Goal: Task Accomplishment & Management: Manage account settings

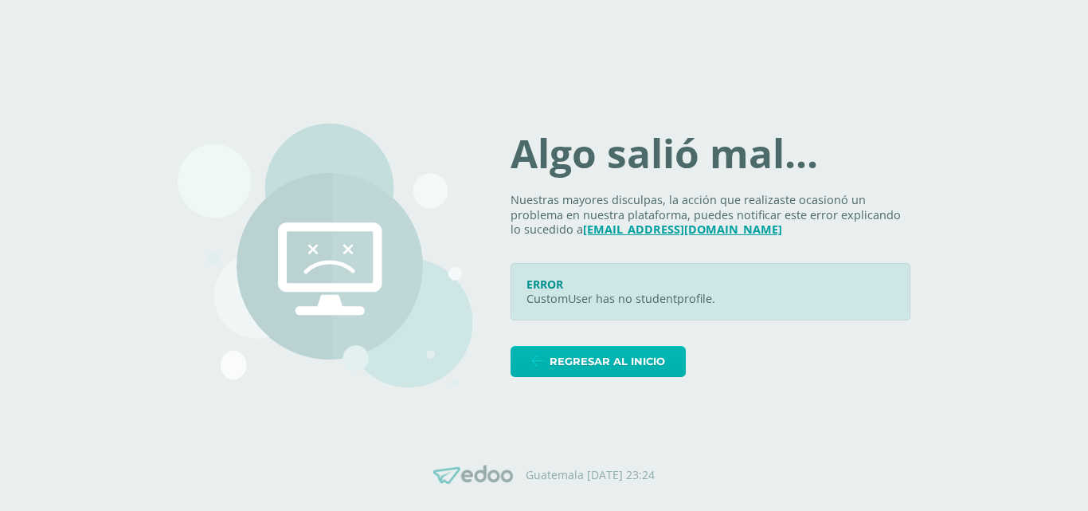
click at [589, 364] on span "Regresar al inicio" at bounding box center [607, 360] width 115 height 29
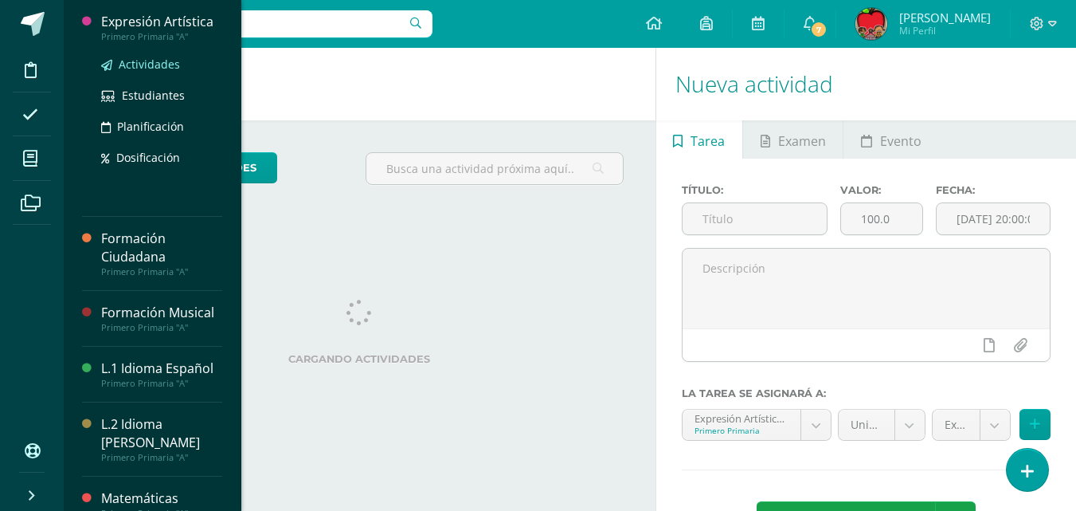
click at [166, 65] on span "Actividades" at bounding box center [149, 64] width 61 height 15
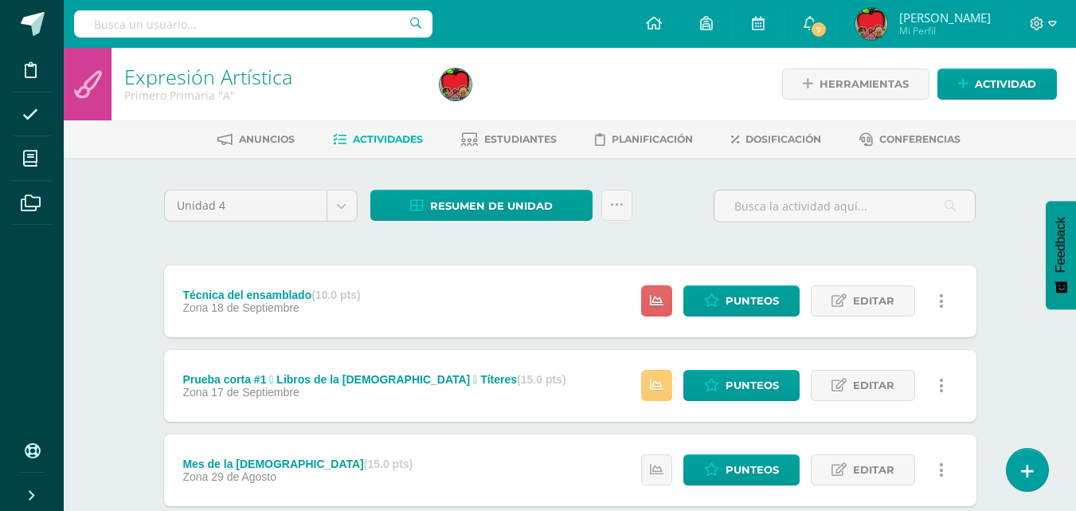
scroll to position [186, 0]
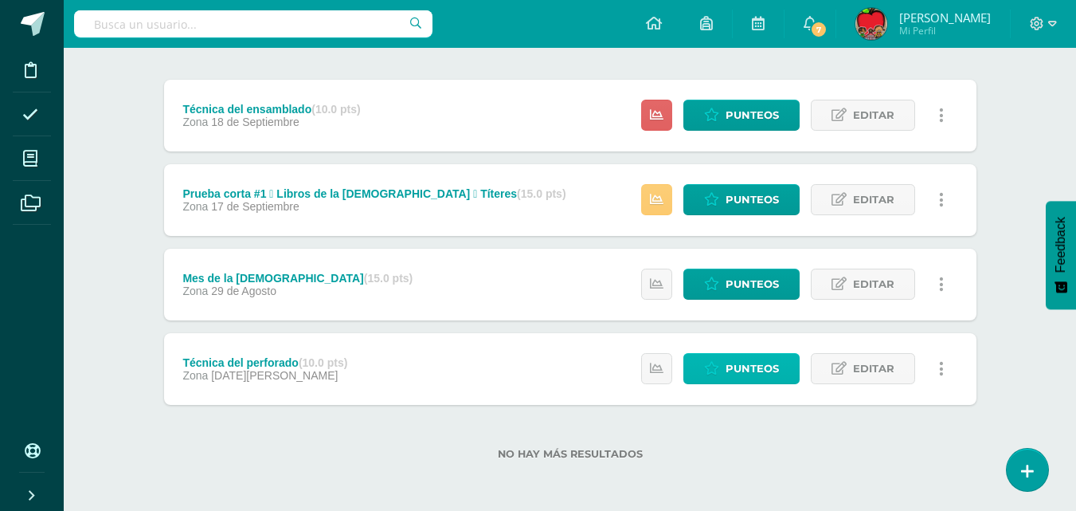
click at [745, 366] on span "Punteos" at bounding box center [752, 368] width 53 height 29
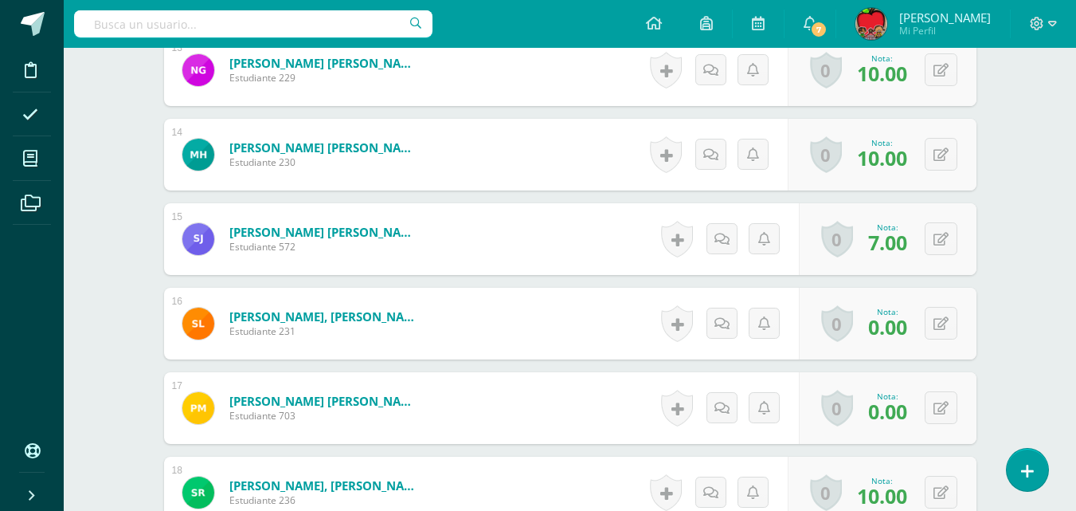
scroll to position [1572, 0]
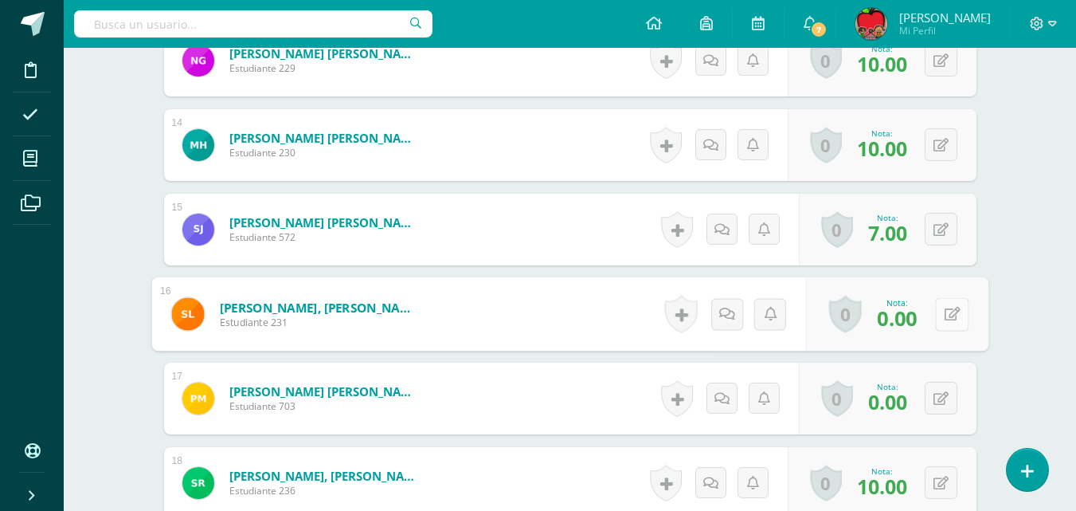
click at [944, 317] on icon at bounding box center [952, 314] width 16 height 14
type input "7"
click at [845, 319] on input "7" at bounding box center [843, 319] width 64 height 32
click at [910, 323] on icon at bounding box center [909, 319] width 14 height 14
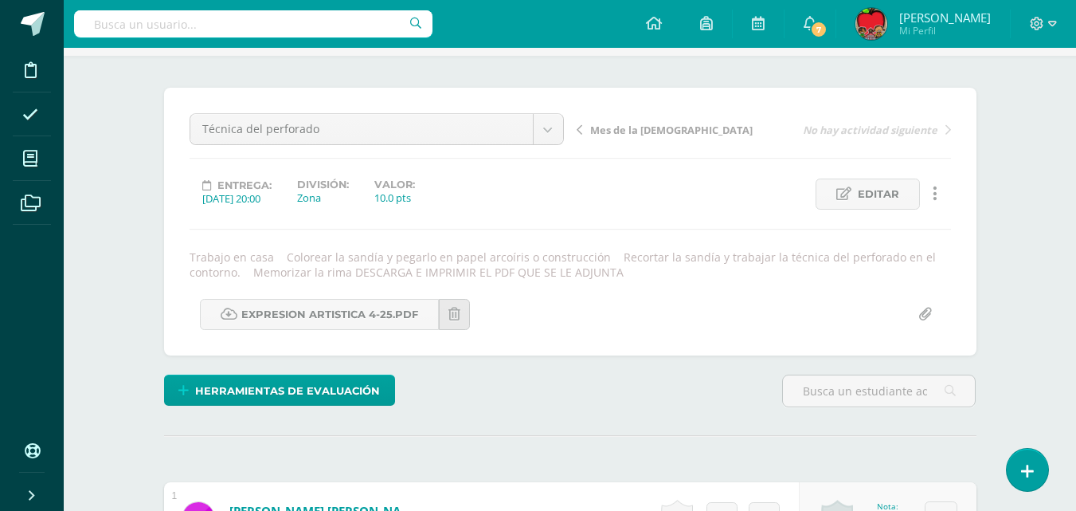
scroll to position [0, 0]
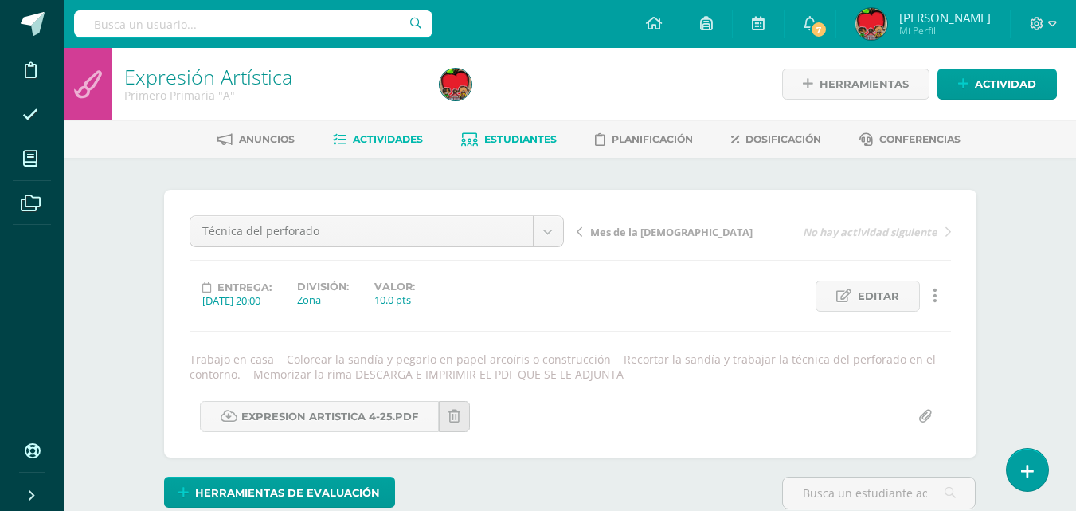
click at [517, 143] on span "Estudiantes" at bounding box center [520, 139] width 72 height 12
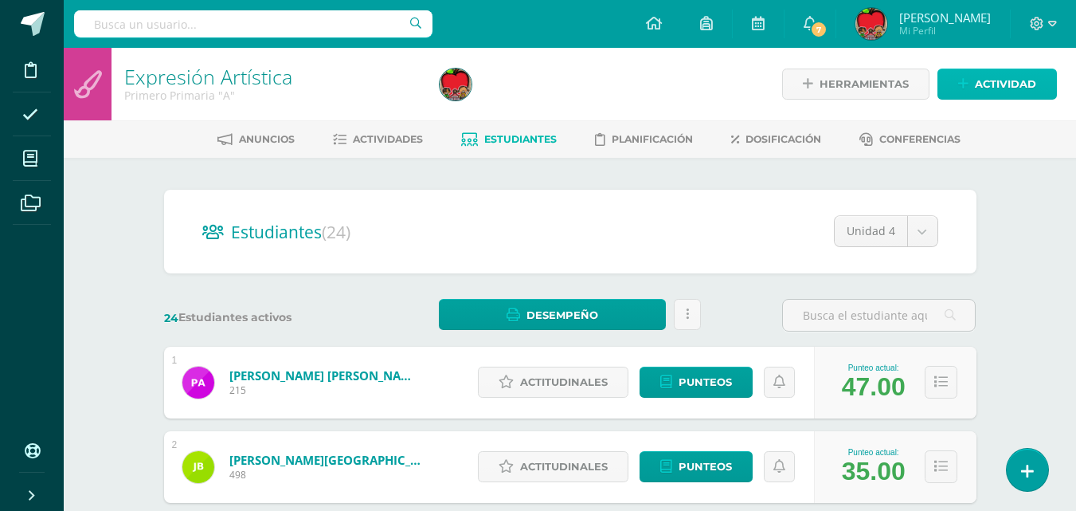
click at [1000, 81] on span "Actividad" at bounding box center [1005, 83] width 61 height 29
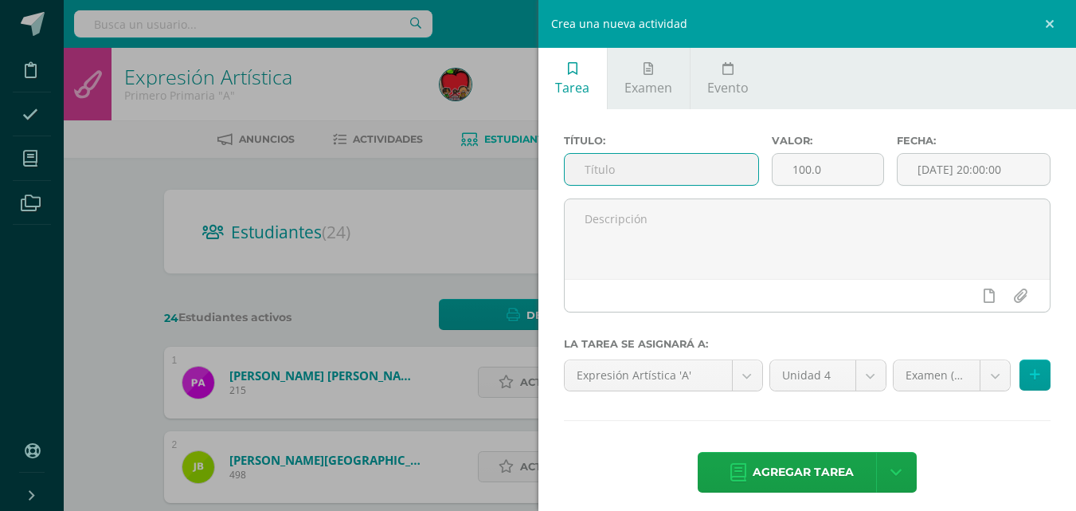
click at [675, 165] on input "text" at bounding box center [662, 169] width 194 height 31
type input "EXAMEN DE EXPRESIÓN"
drag, startPoint x: 788, startPoint y: 173, endPoint x: 827, endPoint y: 170, distance: 38.3
click at [827, 170] on input "100.0" at bounding box center [828, 169] width 111 height 31
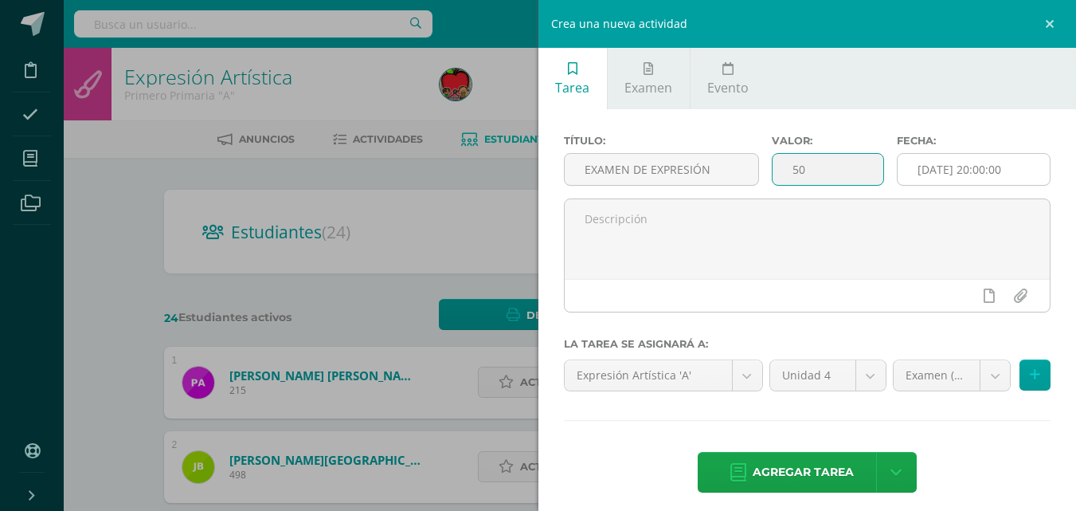
type input "50"
click at [945, 171] on input "[DATE] 20:00:00" at bounding box center [974, 169] width 152 height 31
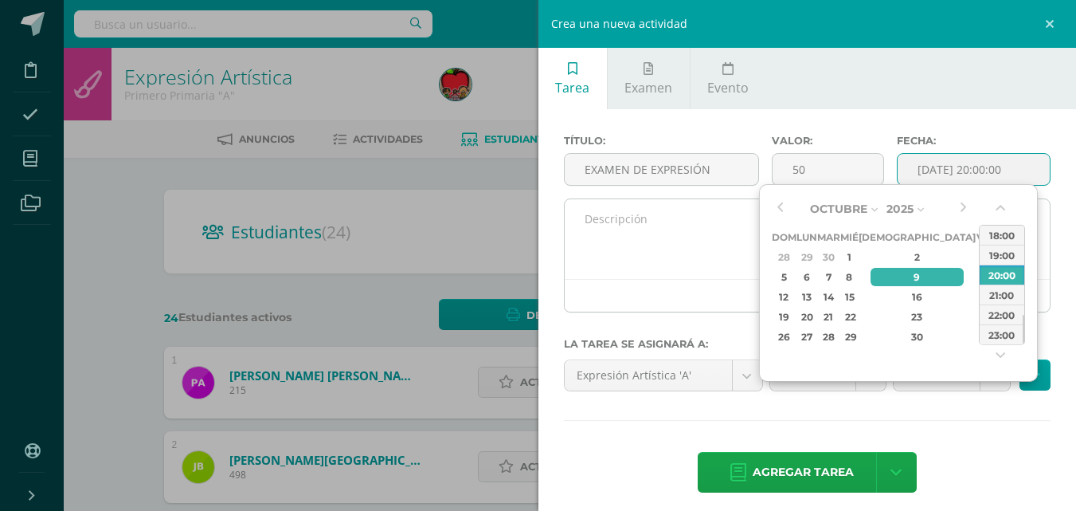
type input "2025-10-09 20:00"
click at [653, 231] on textarea at bounding box center [808, 239] width 486 height 80
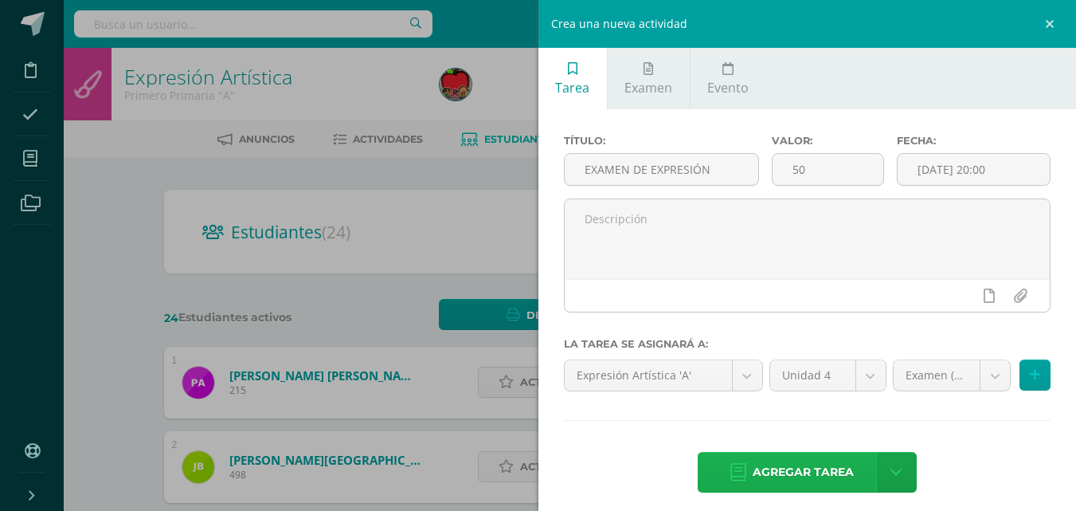
click at [782, 471] on span "Agregar tarea" at bounding box center [803, 471] width 101 height 39
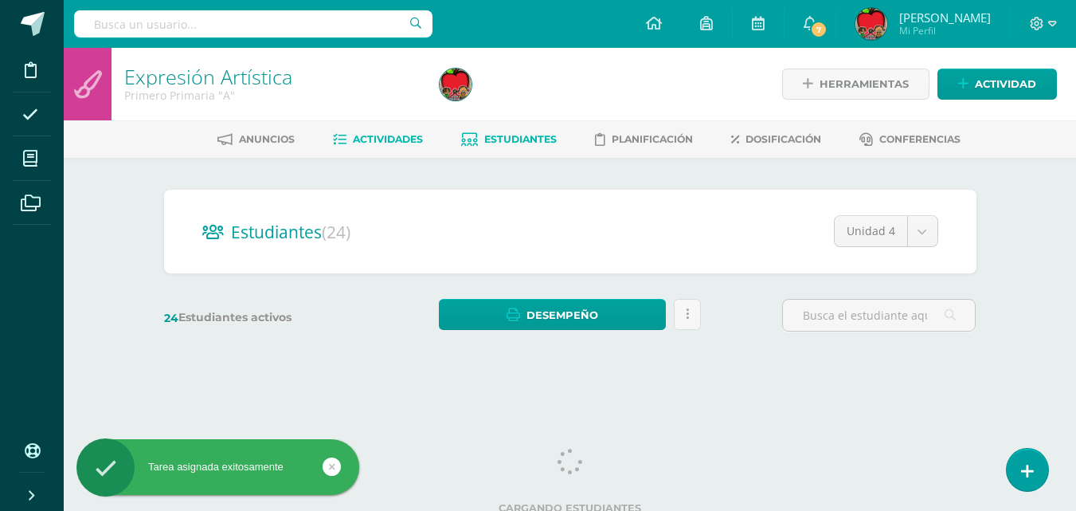
drag, startPoint x: 0, startPoint y: 0, endPoint x: 371, endPoint y: 135, distance: 394.8
click at [769, 268] on div "Estudiantes (24) Unidad 4 Unidad 4 Unidad 3 Unidad 1 Unidad 2 24 Estudiantes ac…" at bounding box center [570, 268] width 825 height 157
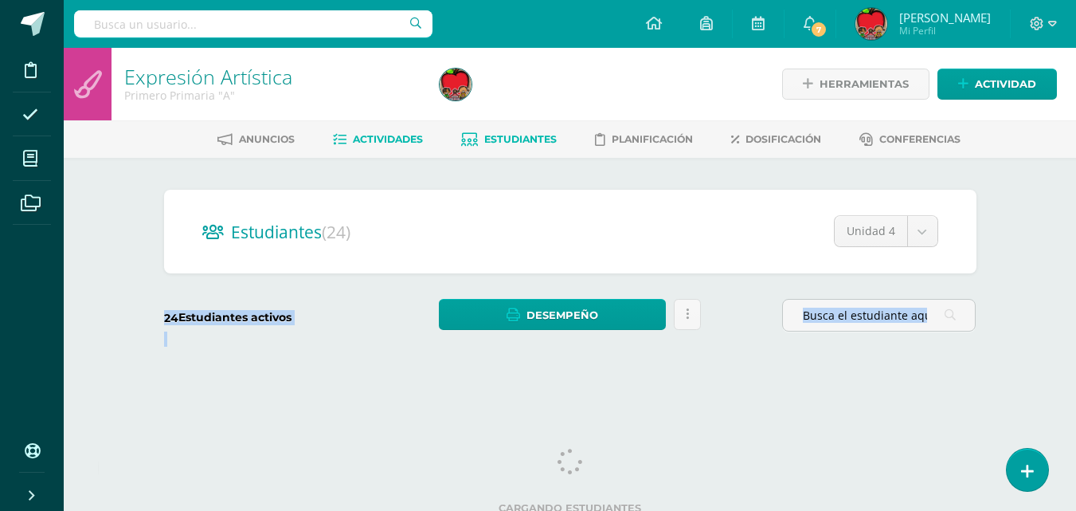
click at [371, 135] on span "Actividades" at bounding box center [388, 139] width 70 height 12
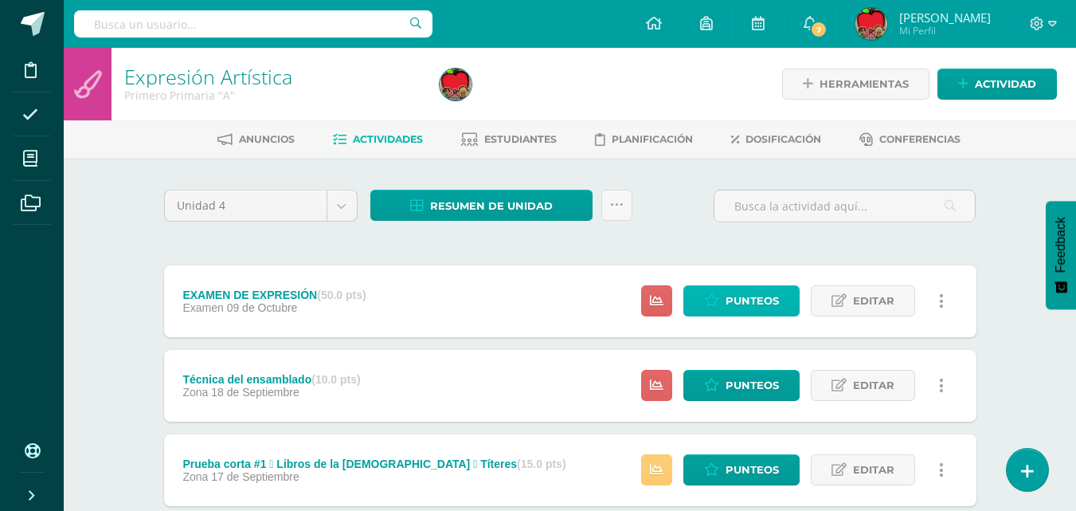
click at [759, 303] on span "Punteos" at bounding box center [752, 300] width 53 height 29
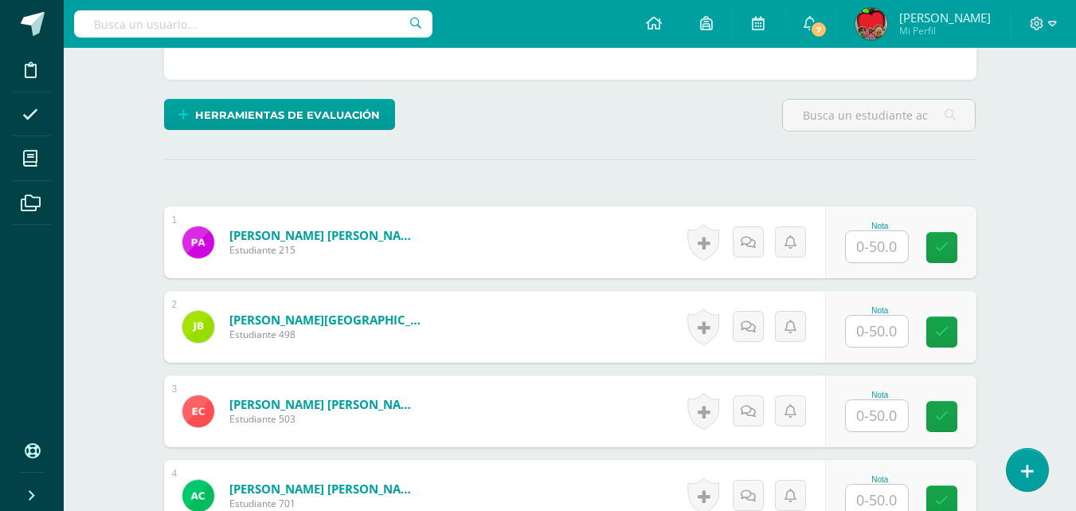
scroll to position [416, 0]
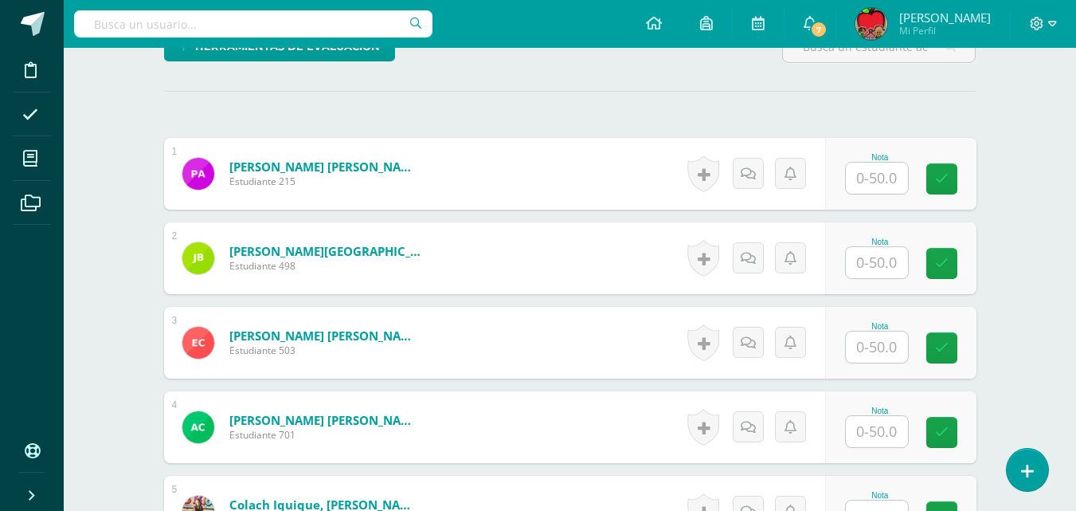
click at [875, 178] on input "text" at bounding box center [877, 177] width 62 height 31
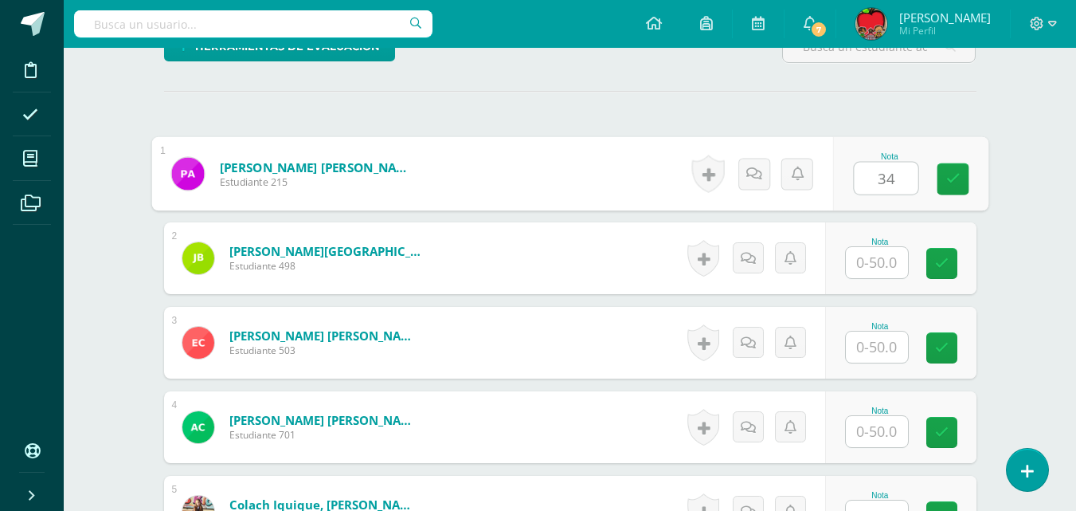
type input "34"
click at [882, 262] on input "text" at bounding box center [877, 262] width 62 height 31
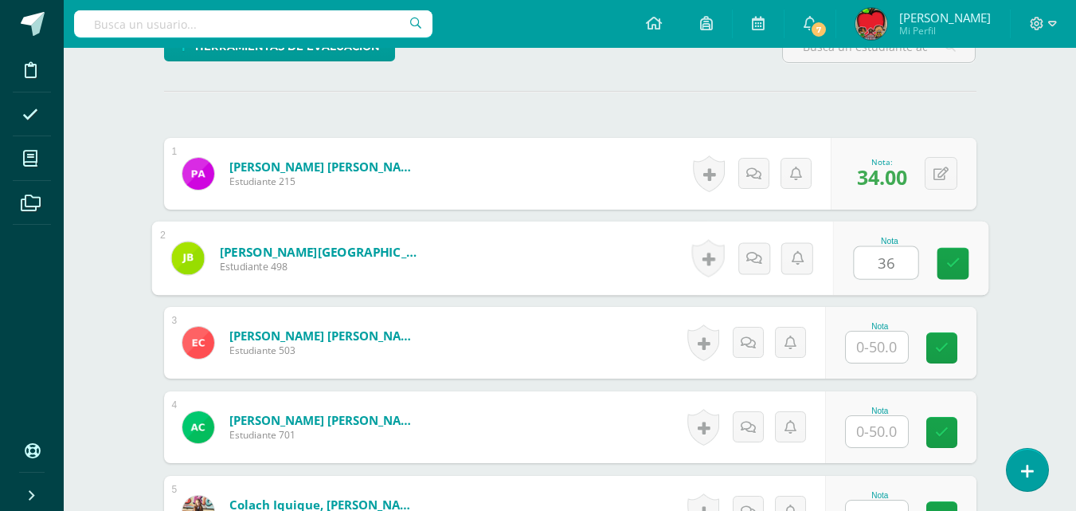
type input "36"
click at [878, 349] on input "text" at bounding box center [877, 346] width 62 height 31
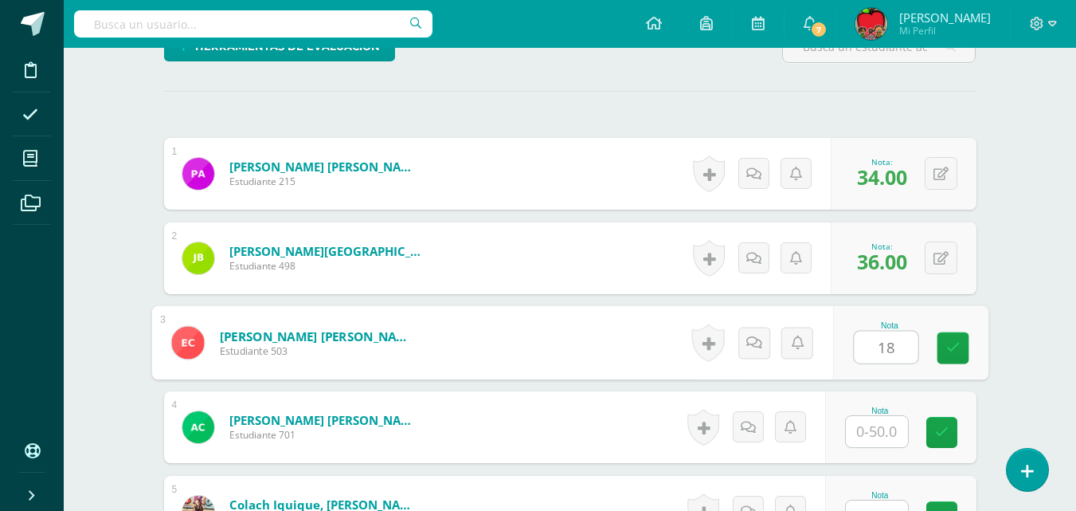
type input "18"
click at [882, 432] on input "text" at bounding box center [877, 431] width 62 height 31
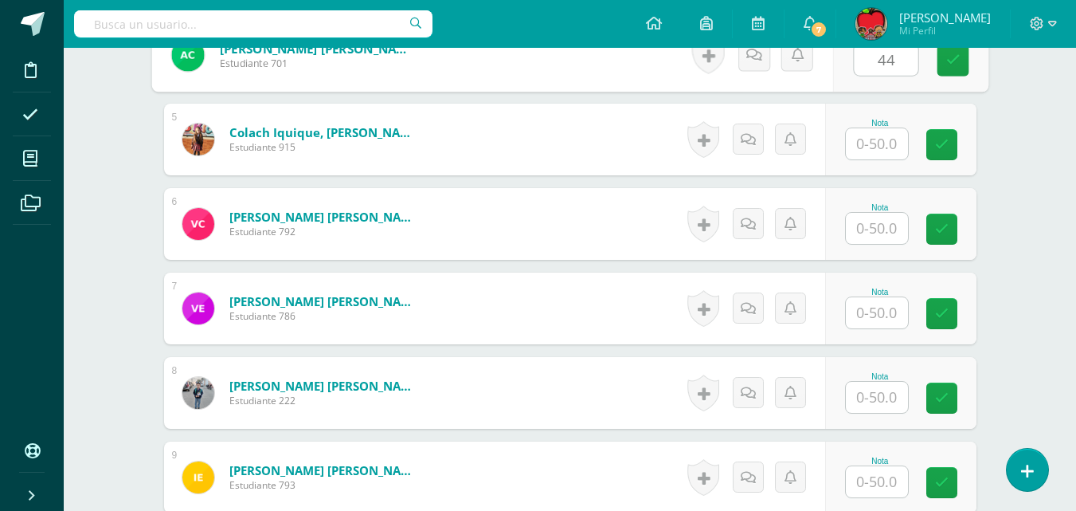
scroll to position [792, 0]
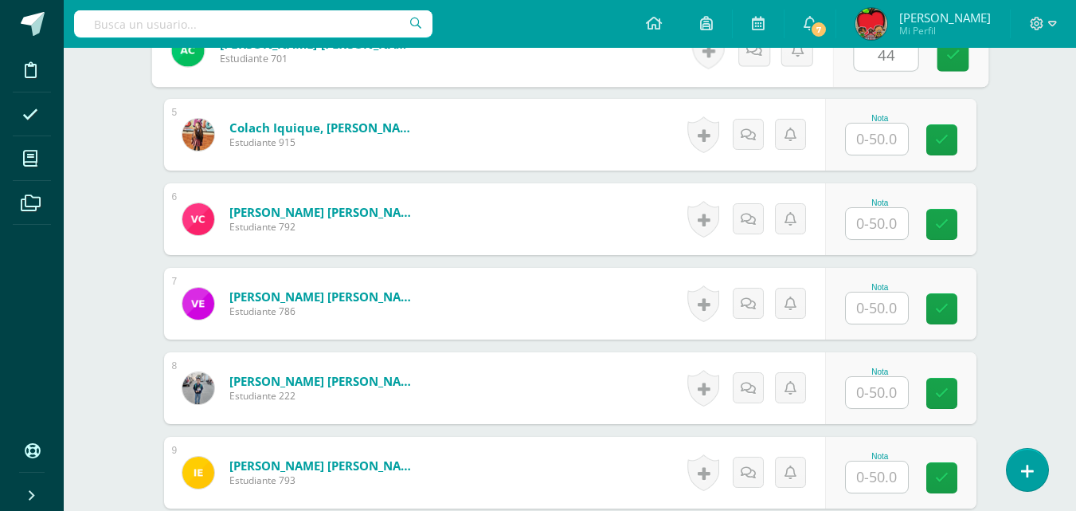
type input "44"
click at [875, 136] on input "text" at bounding box center [877, 138] width 62 height 31
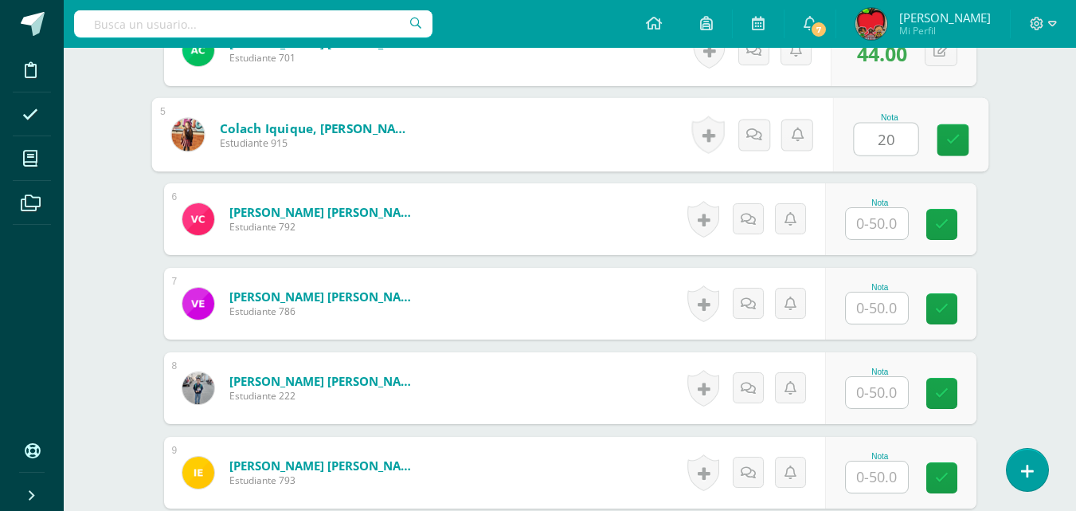
type input "20"
click at [882, 220] on input "text" at bounding box center [877, 223] width 62 height 31
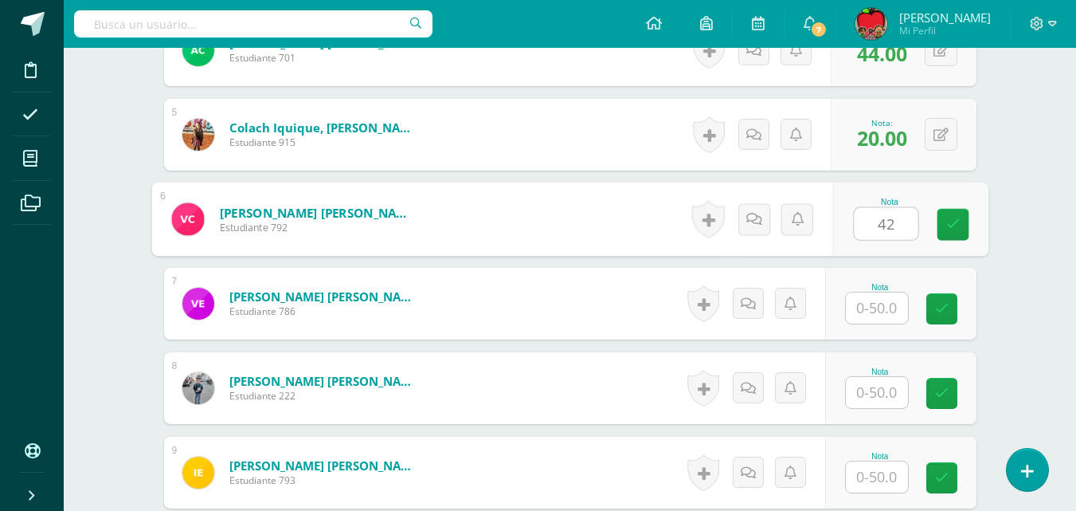
type input "42"
click at [880, 311] on input "text" at bounding box center [877, 307] width 62 height 31
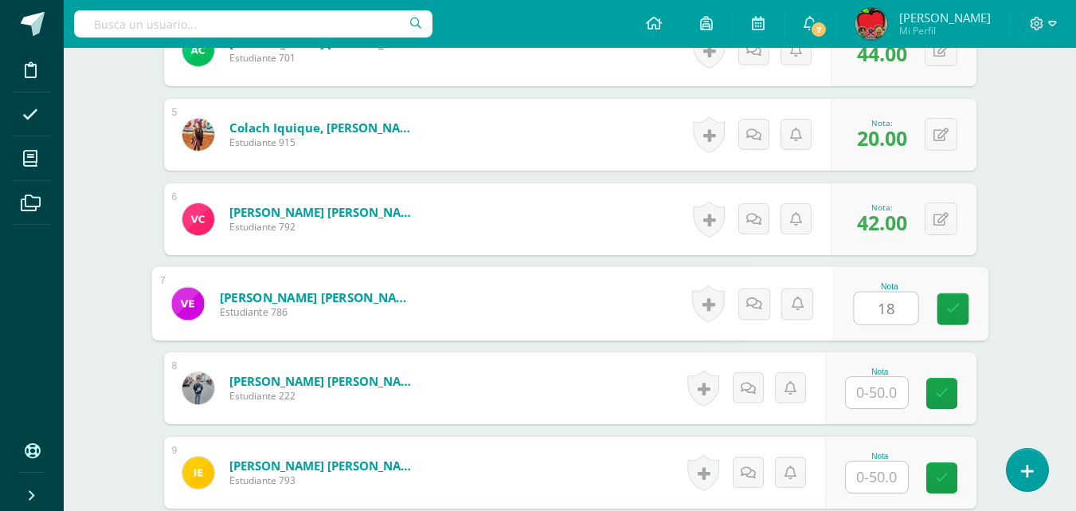
type input "18"
click at [879, 393] on input "text" at bounding box center [877, 392] width 62 height 31
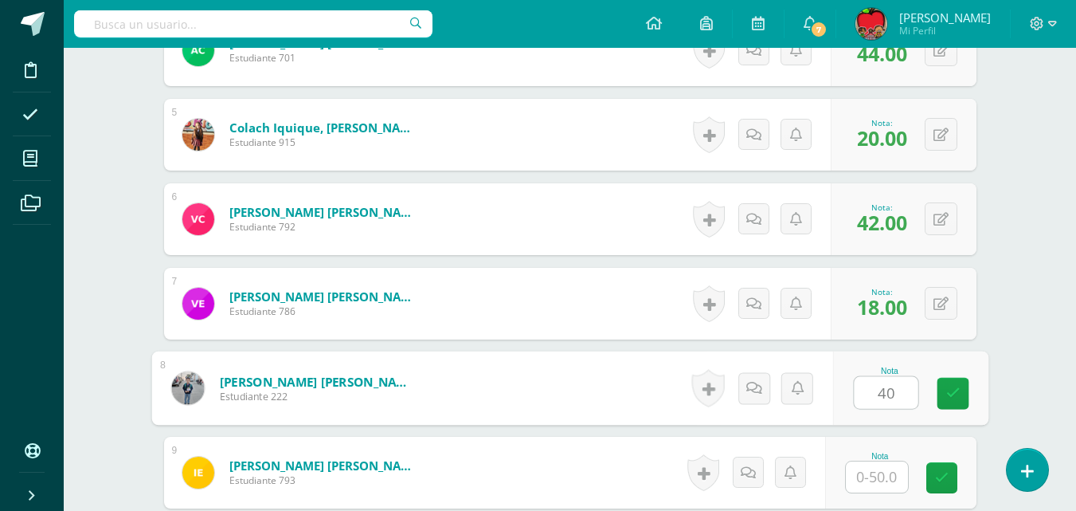
type input "40"
click at [882, 479] on input "text" at bounding box center [877, 476] width 62 height 31
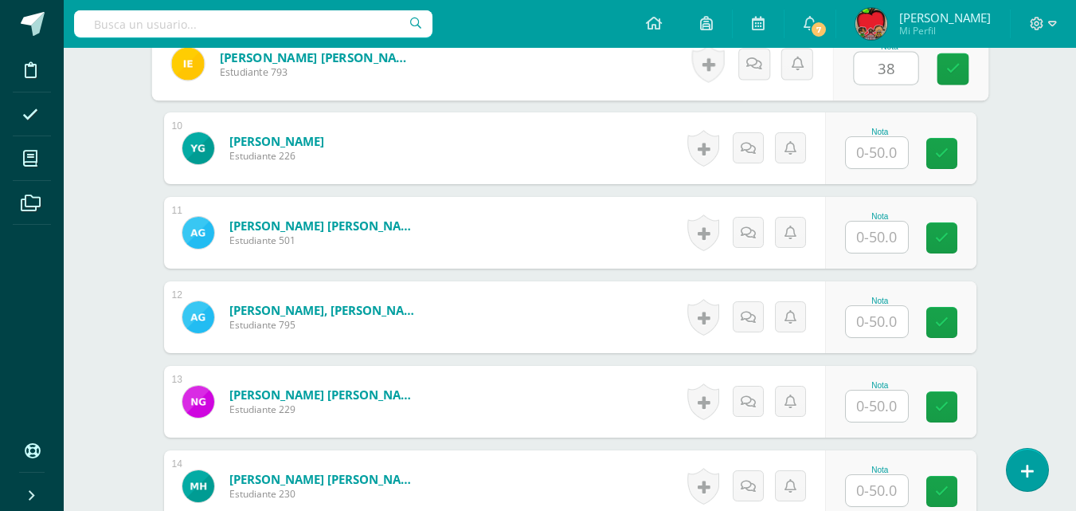
scroll to position [1206, 0]
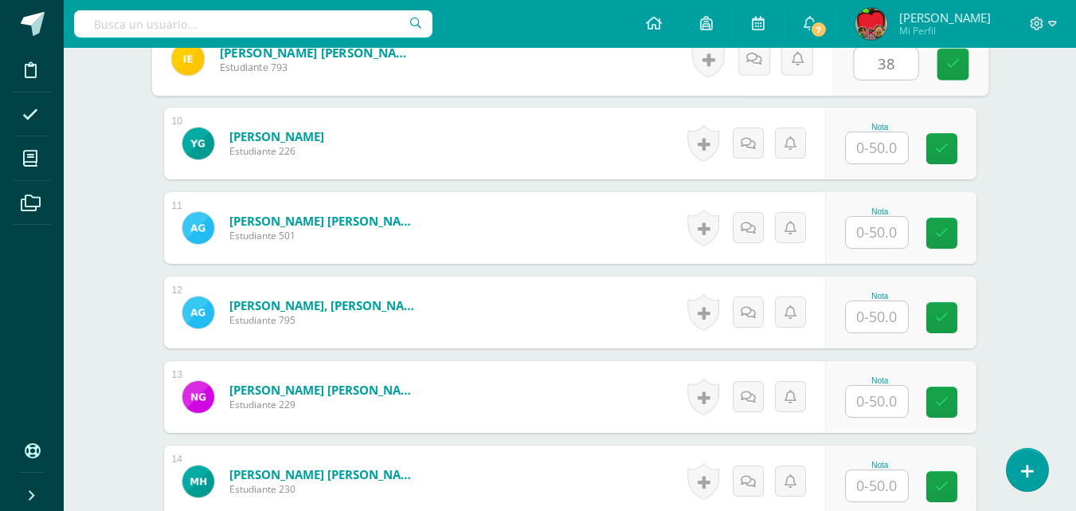
type input "38"
click at [875, 145] on input "text" at bounding box center [877, 147] width 62 height 31
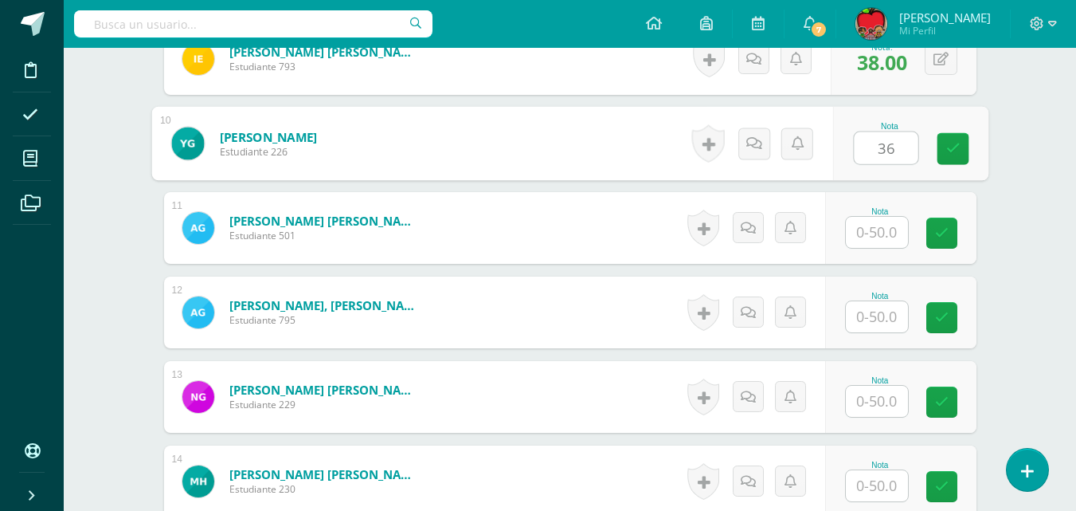
type input "36"
click at [882, 233] on input "text" at bounding box center [877, 232] width 62 height 31
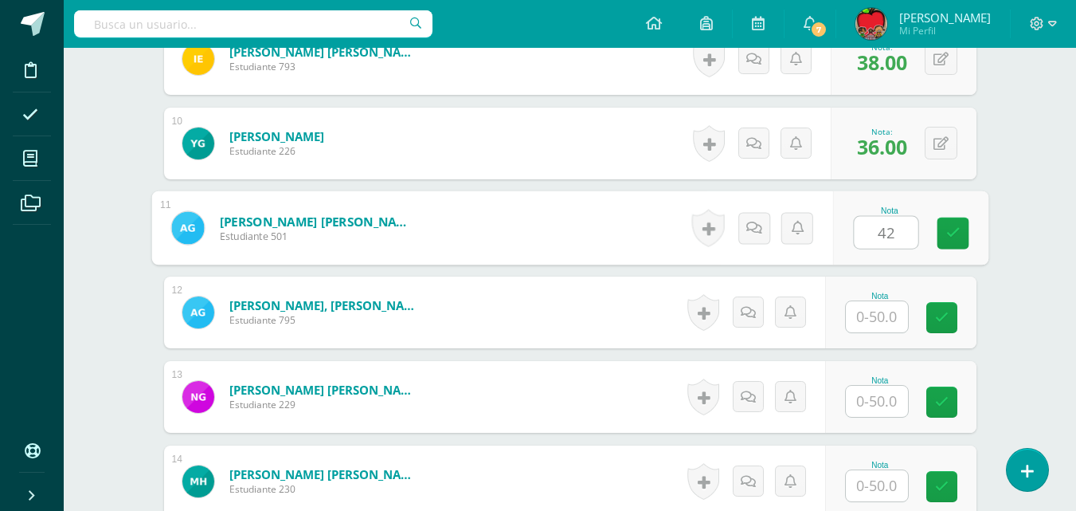
type input "42"
click at [881, 315] on input "text" at bounding box center [877, 316] width 62 height 31
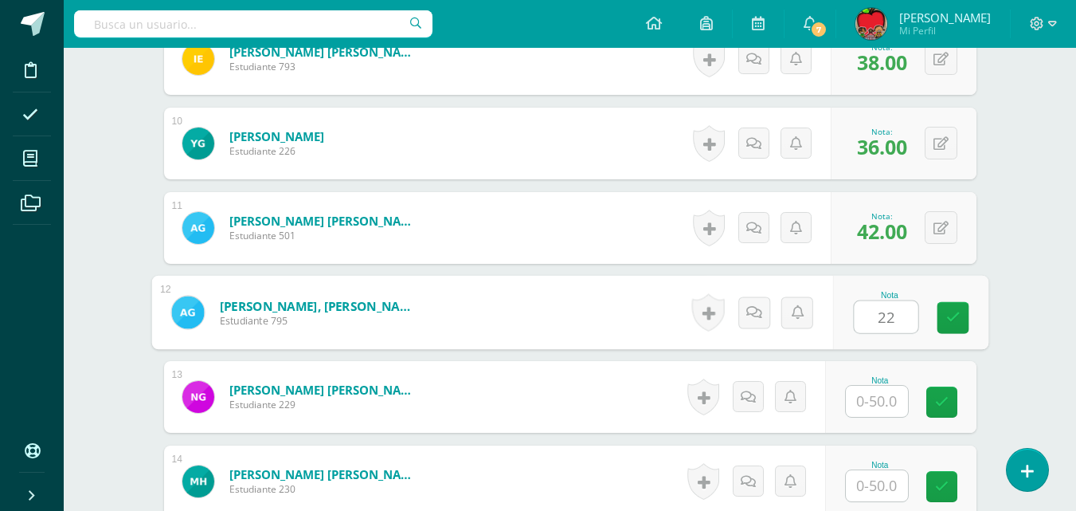
type input "22"
click at [880, 401] on input "text" at bounding box center [877, 400] width 62 height 31
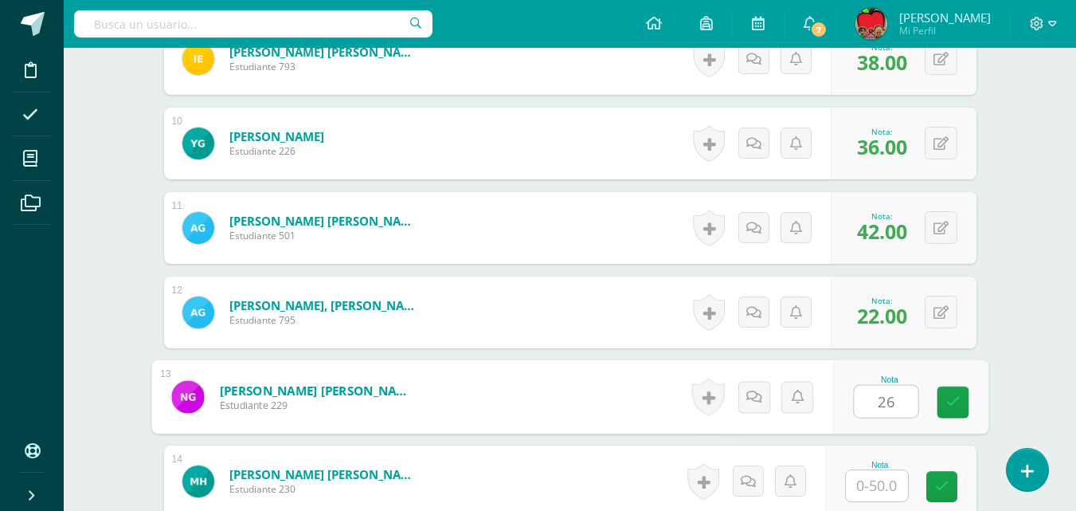
type input "26"
click at [874, 490] on input "text" at bounding box center [877, 485] width 62 height 31
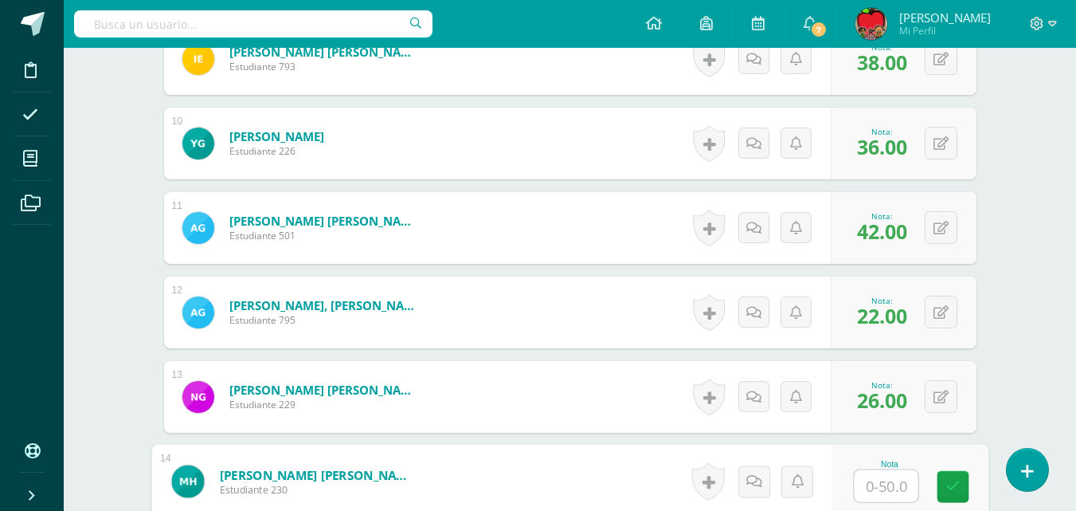
click at [874, 490] on input "text" at bounding box center [886, 486] width 64 height 32
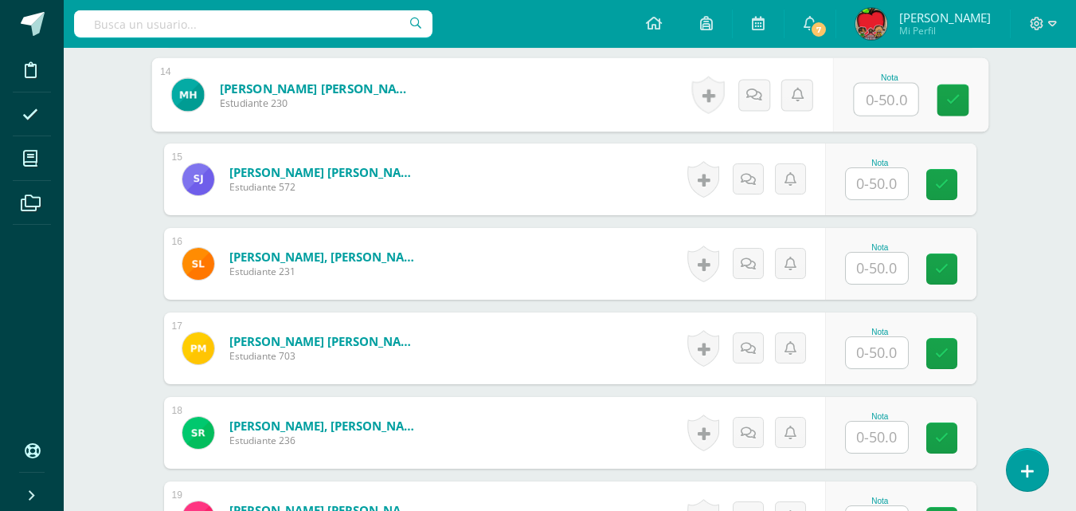
scroll to position [1596, 0]
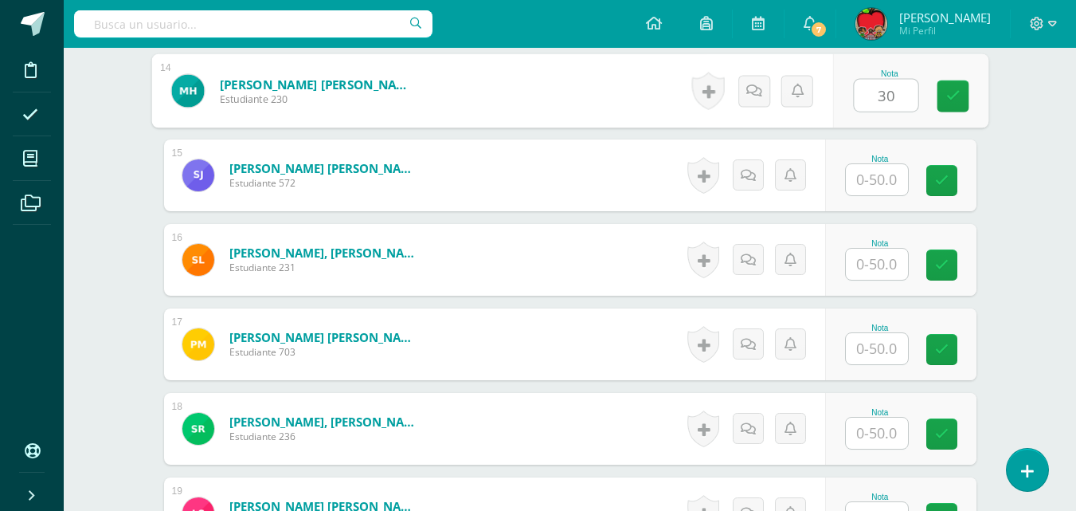
type input "30"
click at [891, 177] on input "text" at bounding box center [877, 179] width 62 height 31
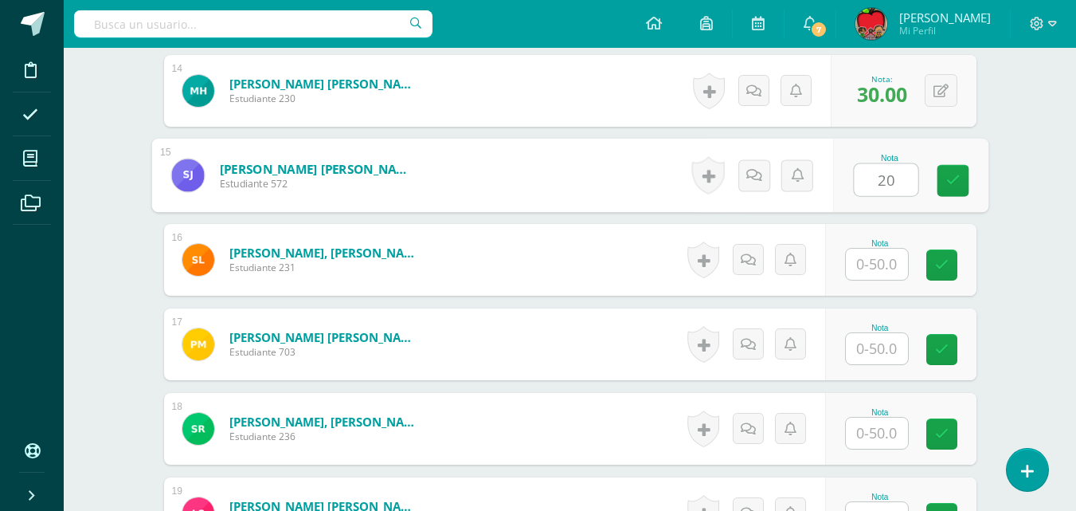
type input "20"
click at [886, 260] on input "text" at bounding box center [877, 263] width 62 height 31
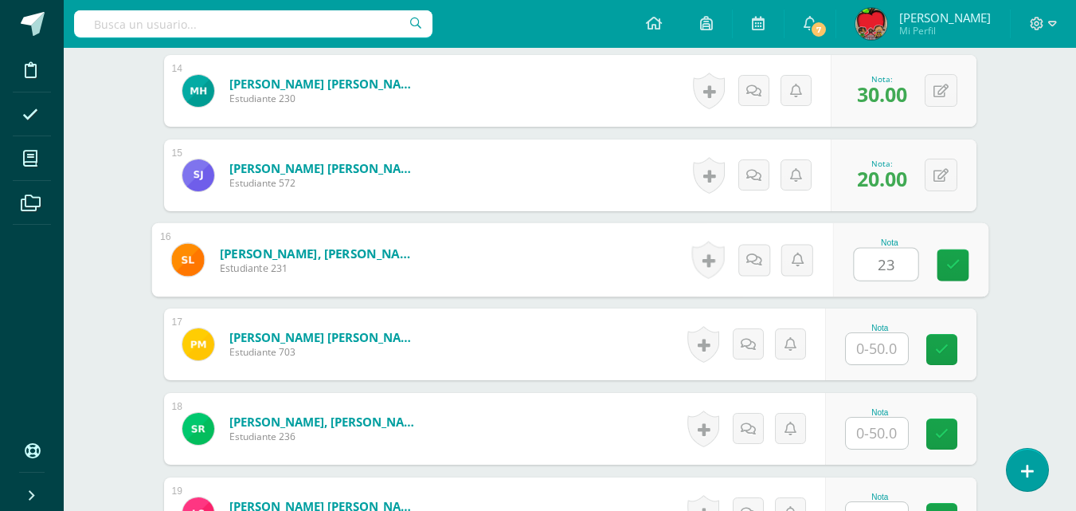
type input "23"
click at [881, 345] on input "text" at bounding box center [877, 348] width 62 height 31
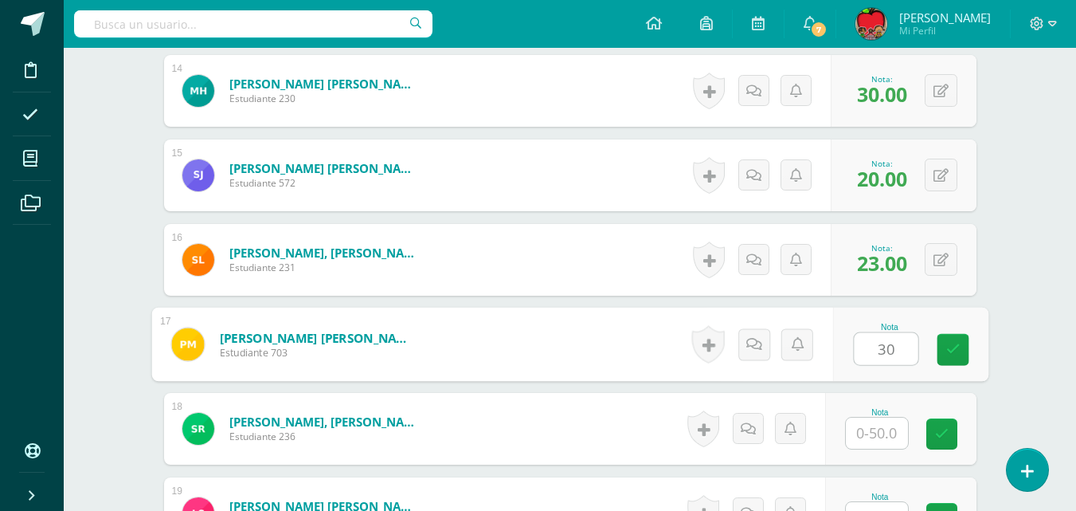
type input "30"
click at [874, 428] on input "text" at bounding box center [877, 432] width 62 height 31
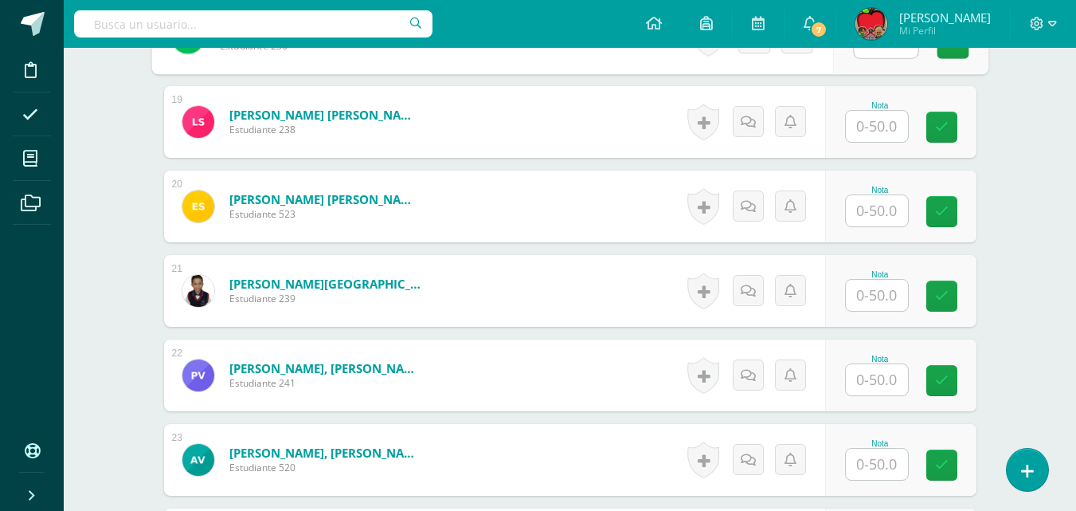
scroll to position [2019, 0]
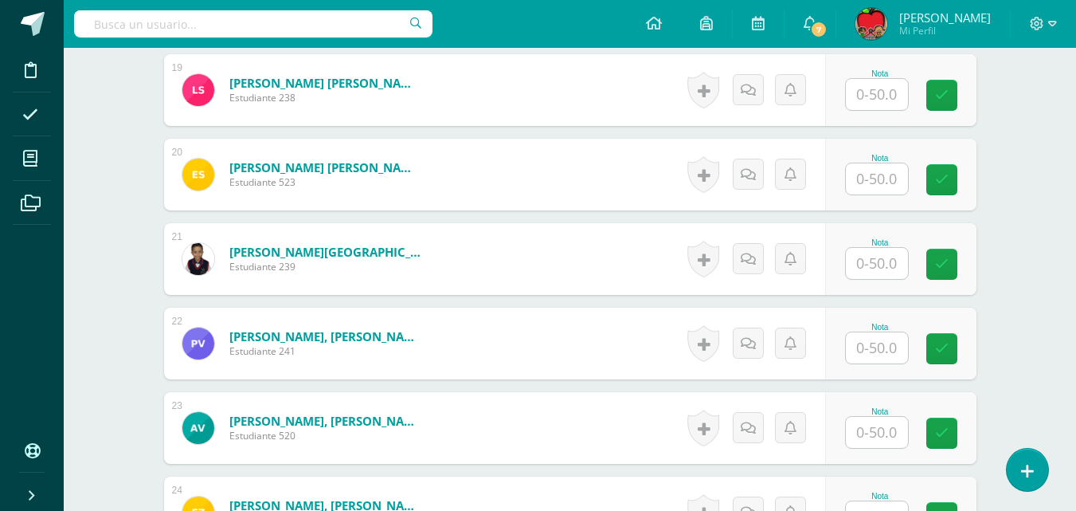
type input "34"
click at [890, 96] on input "text" at bounding box center [877, 94] width 62 height 31
type input "0"
type input "30"
click at [882, 178] on input "text" at bounding box center [877, 178] width 62 height 31
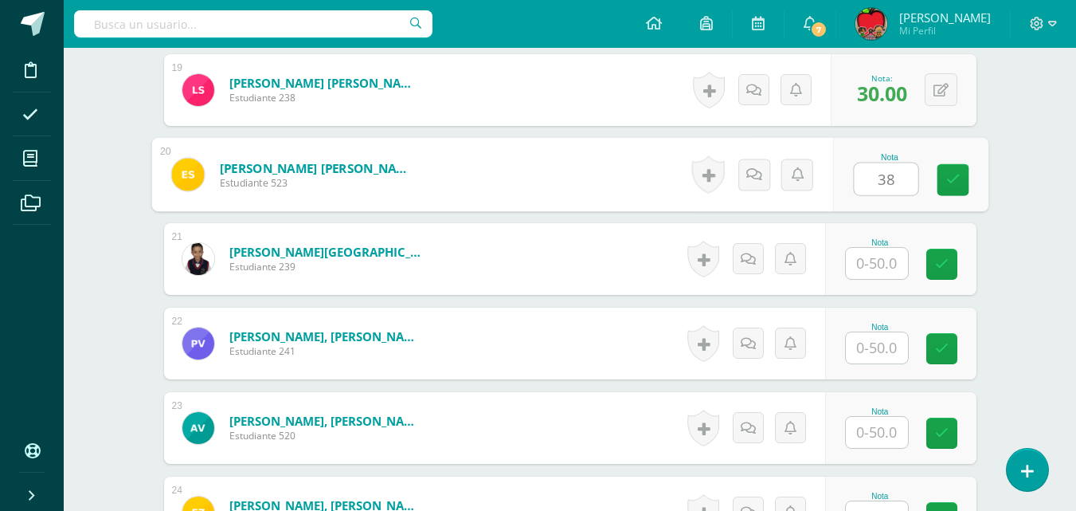
type input "38"
click at [878, 260] on input "text" at bounding box center [877, 263] width 62 height 31
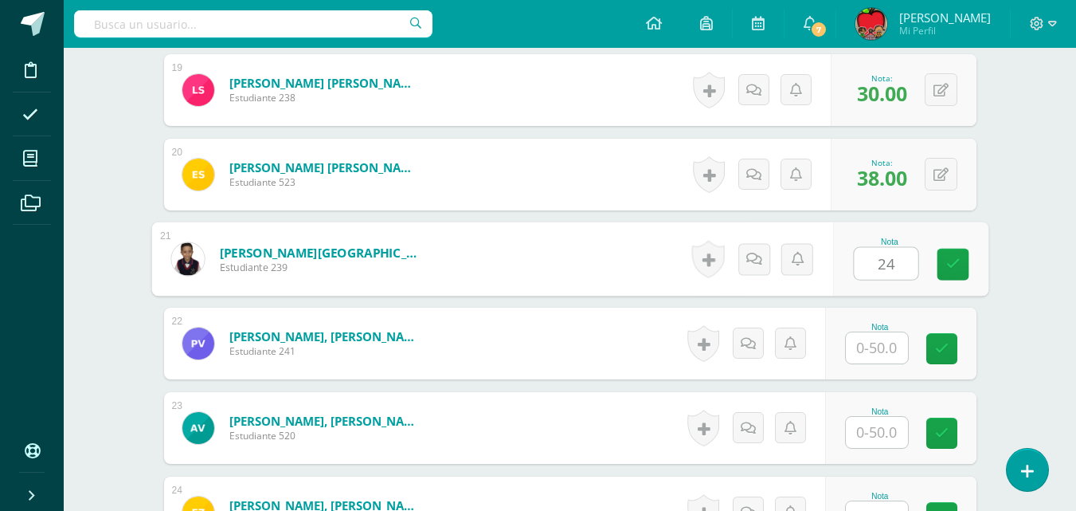
type input "24"
click at [882, 347] on input "text" at bounding box center [877, 347] width 62 height 31
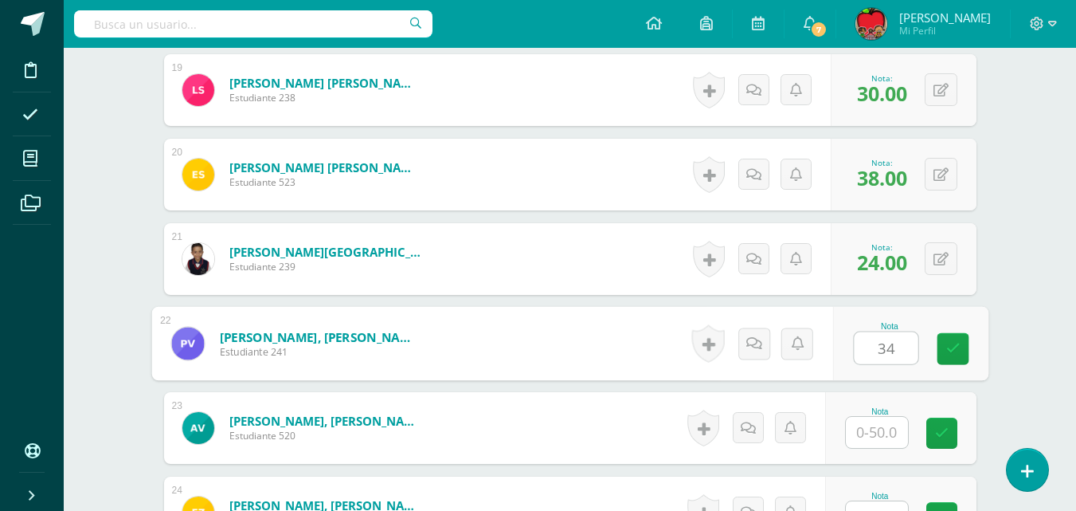
type input "34"
click at [882, 430] on input "text" at bounding box center [877, 432] width 62 height 31
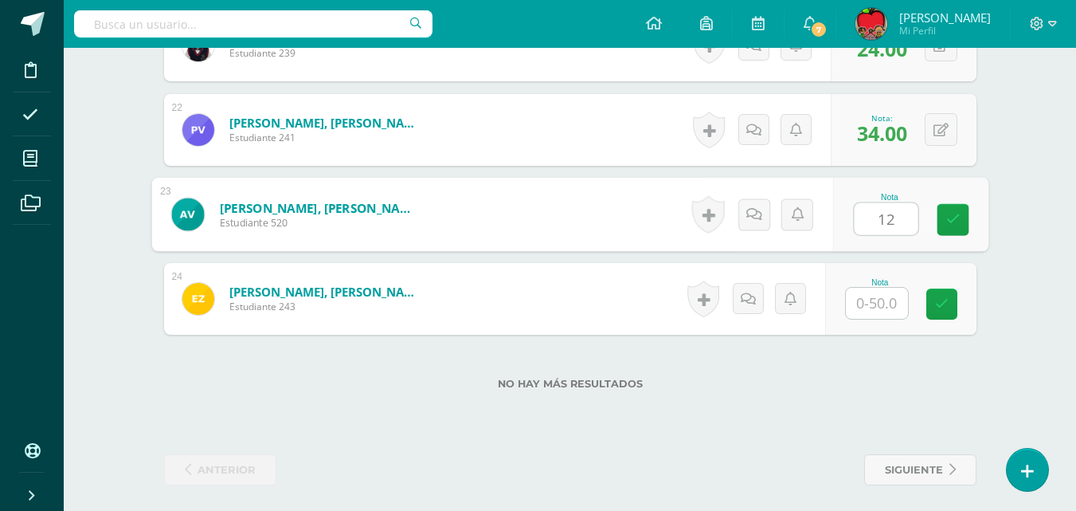
scroll to position [2239, 0]
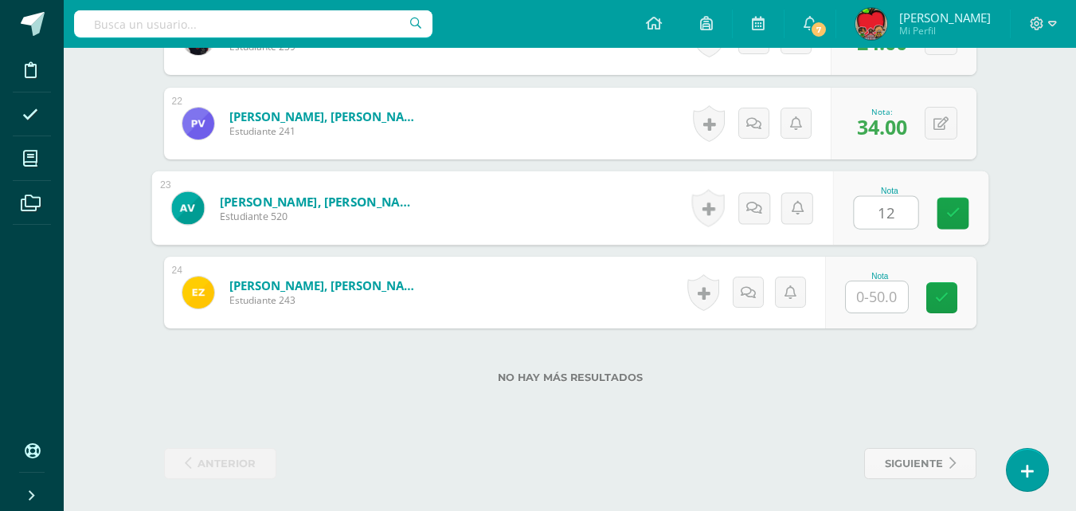
type input "12"
click at [876, 292] on input "text" at bounding box center [877, 296] width 62 height 31
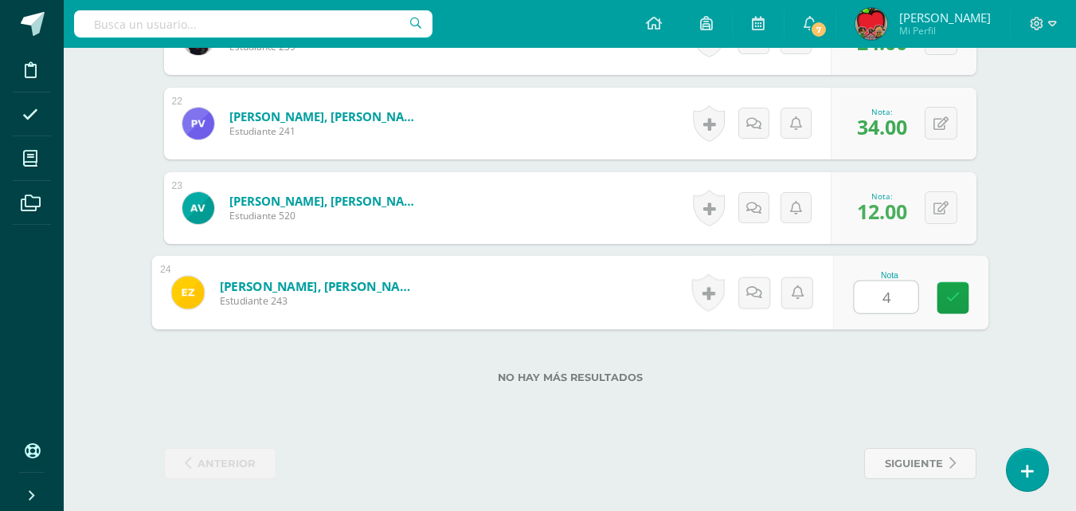
type input "40"
click at [952, 297] on icon at bounding box center [952, 298] width 14 height 14
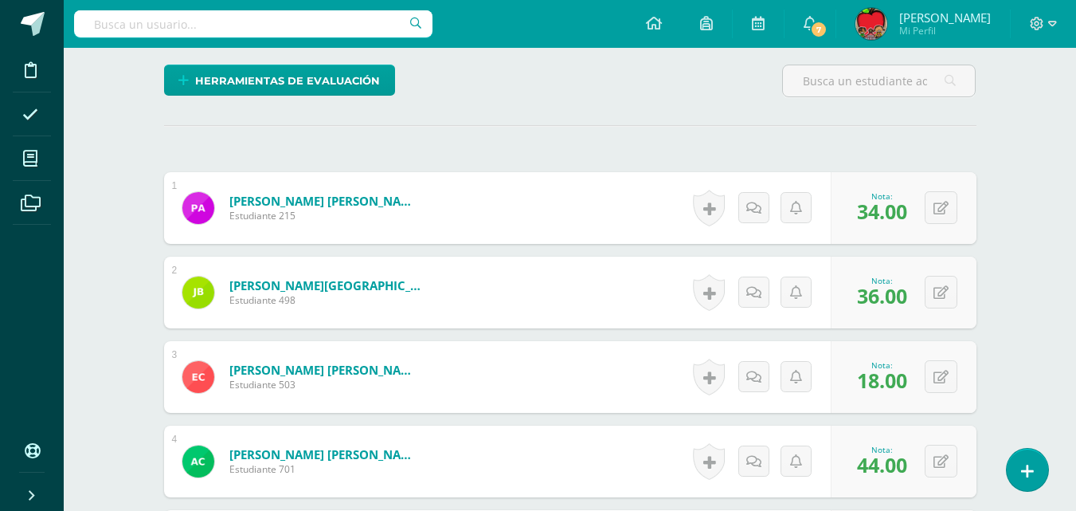
scroll to position [0, 0]
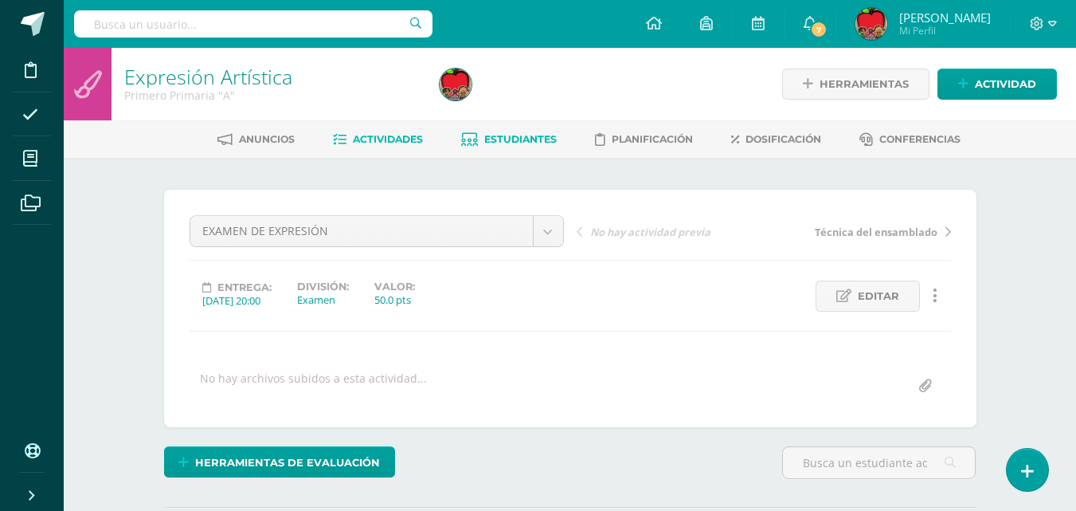
click at [499, 139] on span "Estudiantes" at bounding box center [520, 139] width 72 height 12
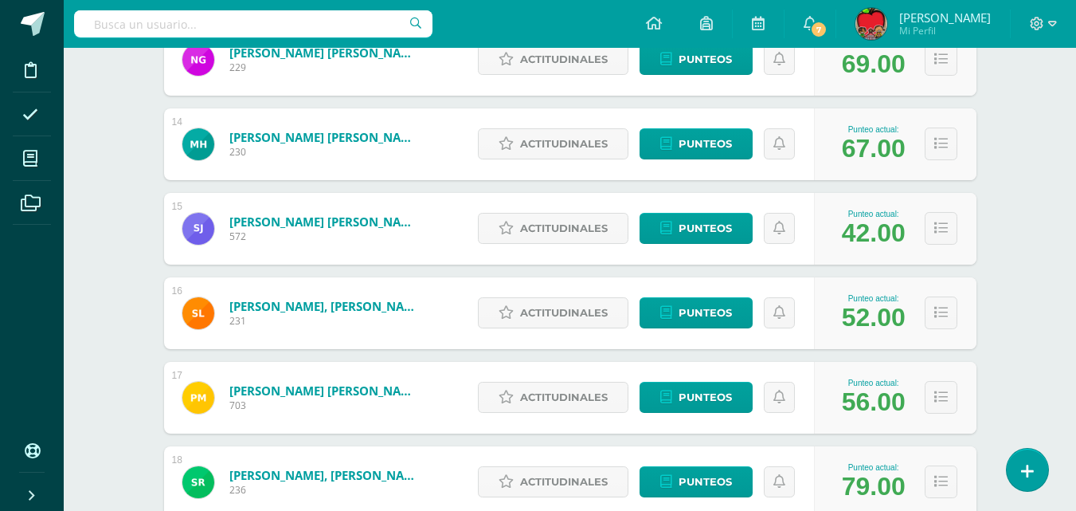
scroll to position [1348, 0]
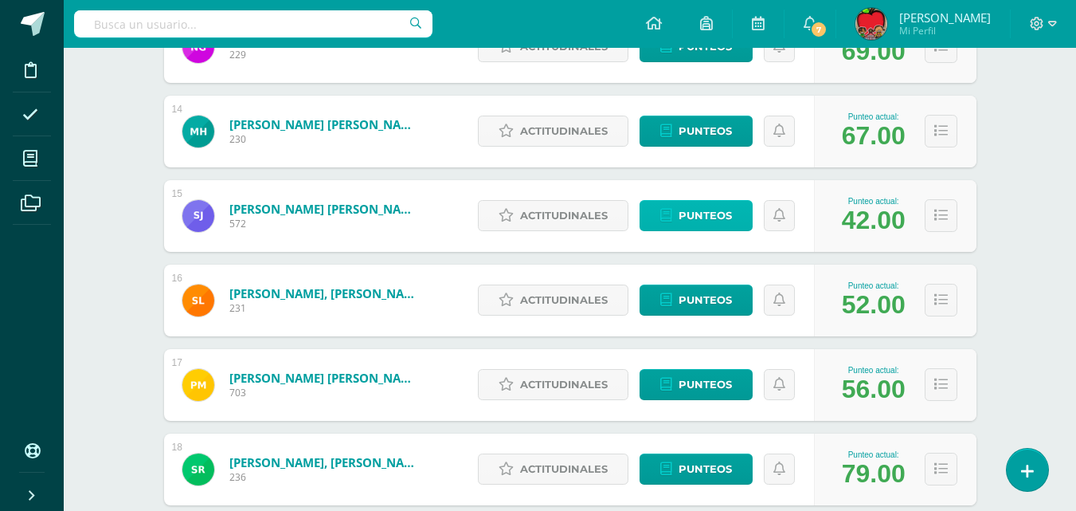
click at [691, 213] on span "Punteos" at bounding box center [705, 215] width 53 height 29
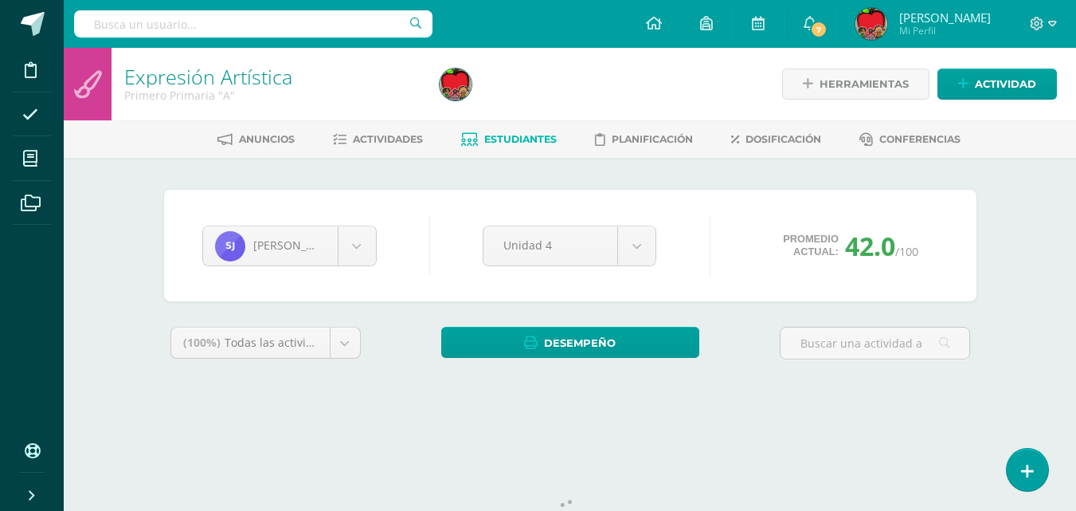
click at [691, 213] on div "[PERSON_NAME] [PERSON_NAME] [PERSON_NAME] [PERSON_NAME] [PERSON_NAME] [PERSON_N…" at bounding box center [570, 245] width 812 height 111
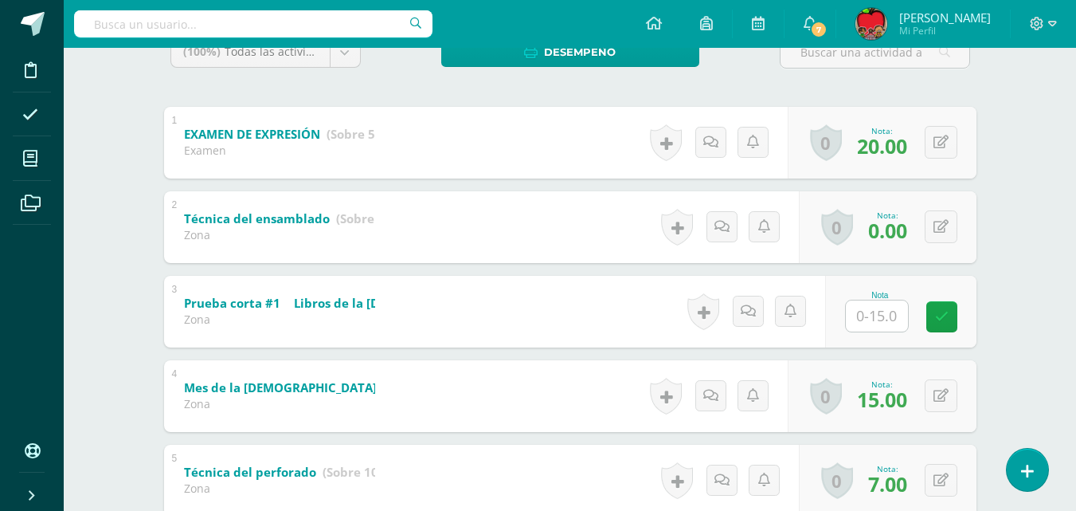
scroll to position [299, 0]
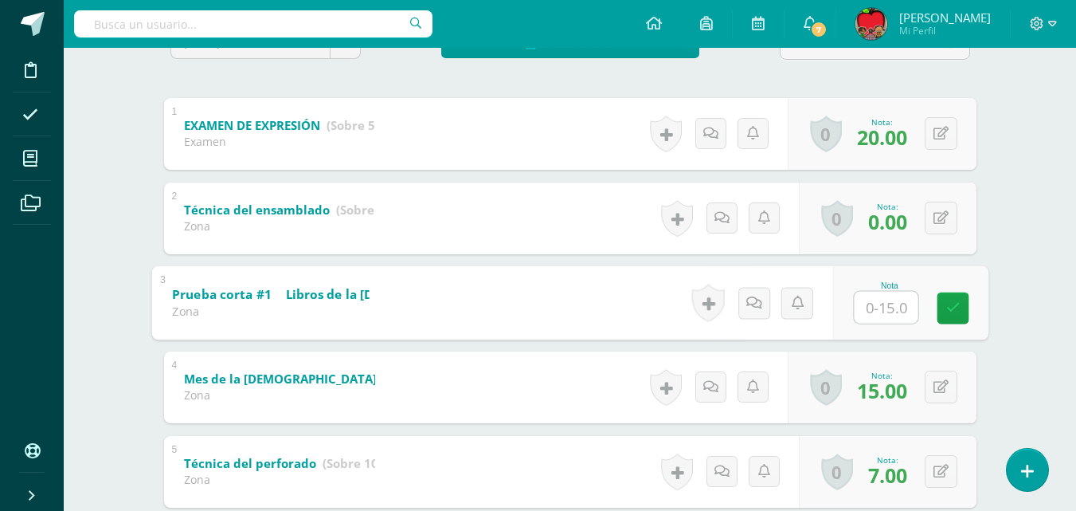
click at [885, 302] on input "text" at bounding box center [886, 307] width 64 height 32
type input "3"
click at [949, 310] on icon at bounding box center [952, 308] width 14 height 14
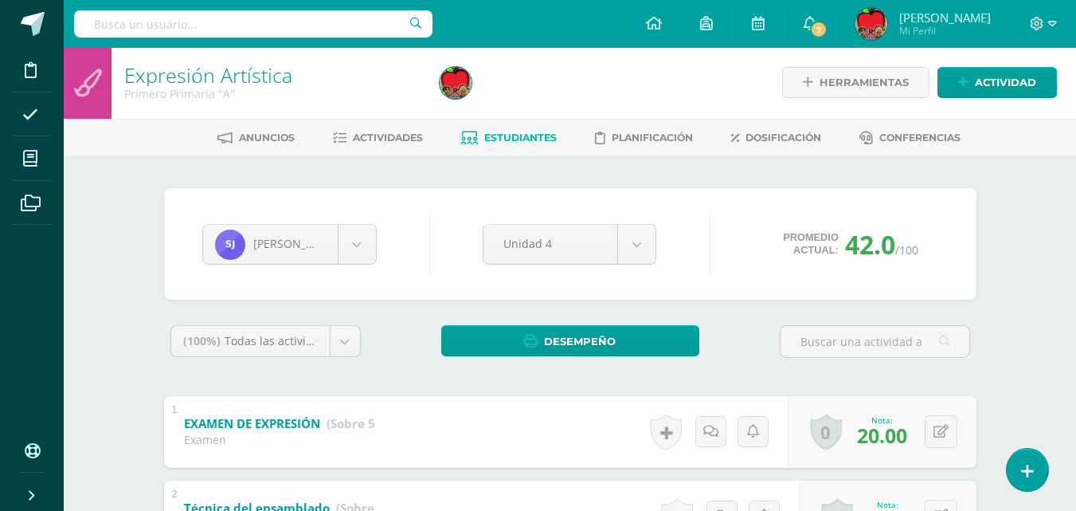
scroll to position [0, 0]
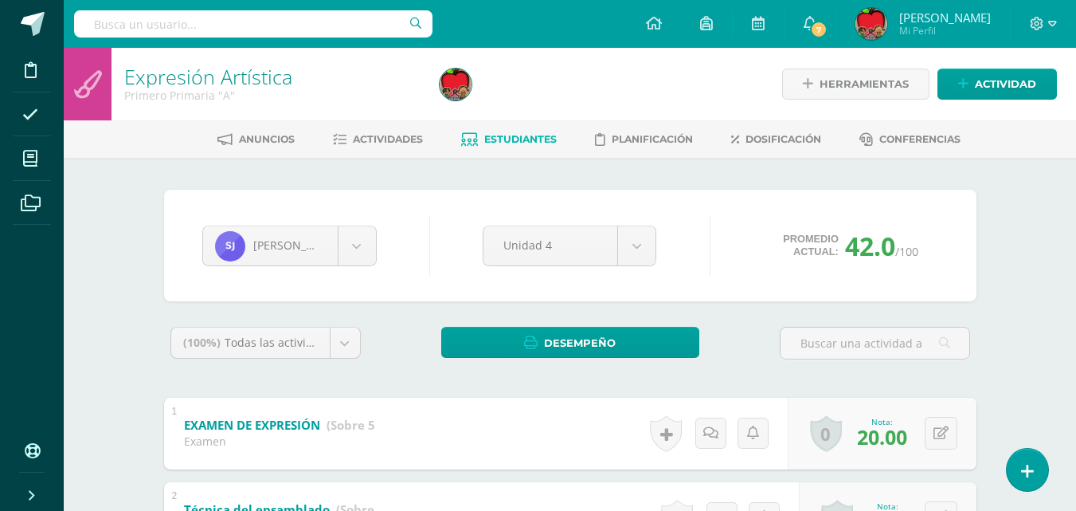
click at [495, 142] on span "Estudiantes" at bounding box center [520, 139] width 72 height 12
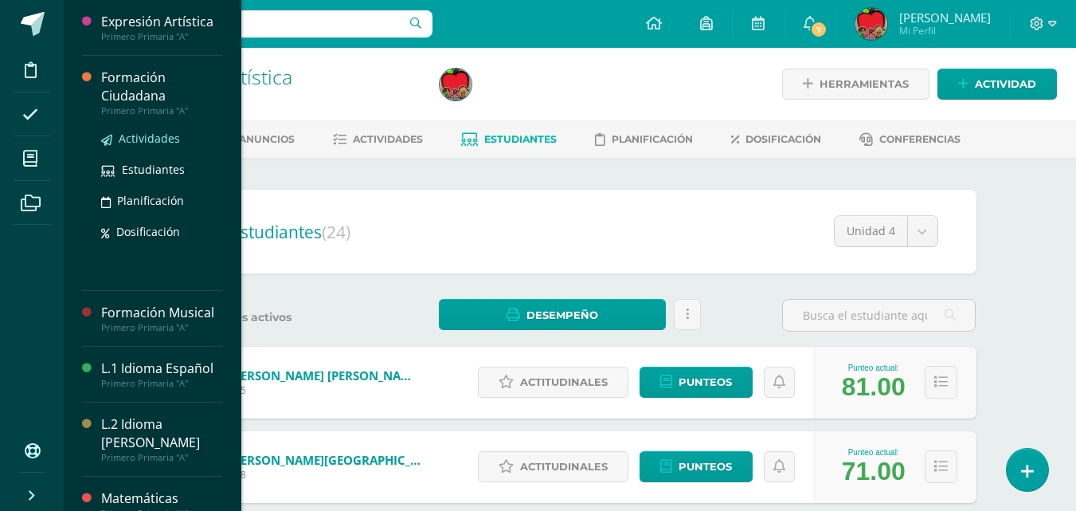
click at [148, 140] on span "Actividades" at bounding box center [149, 138] width 61 height 15
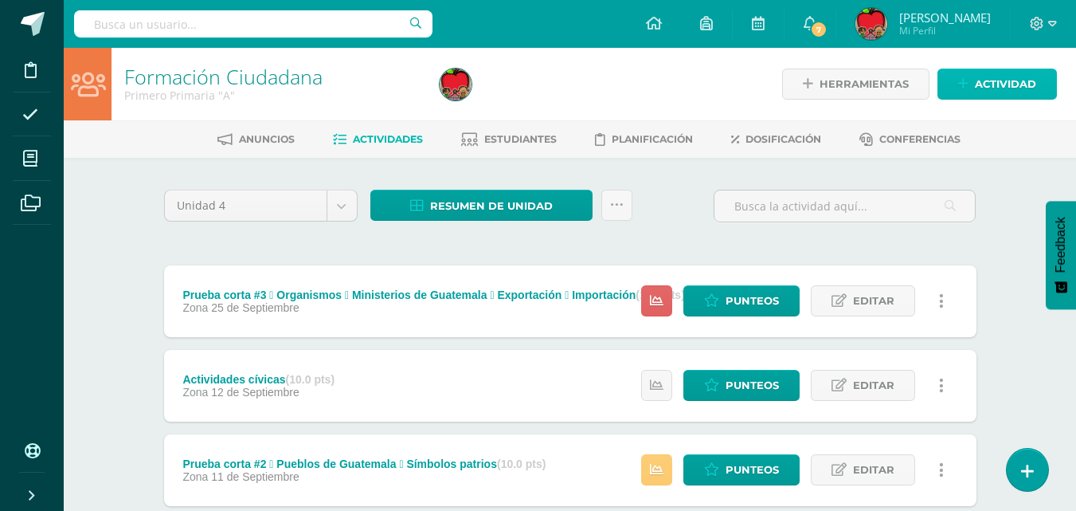
click at [988, 81] on span "Actividad" at bounding box center [1005, 83] width 61 height 29
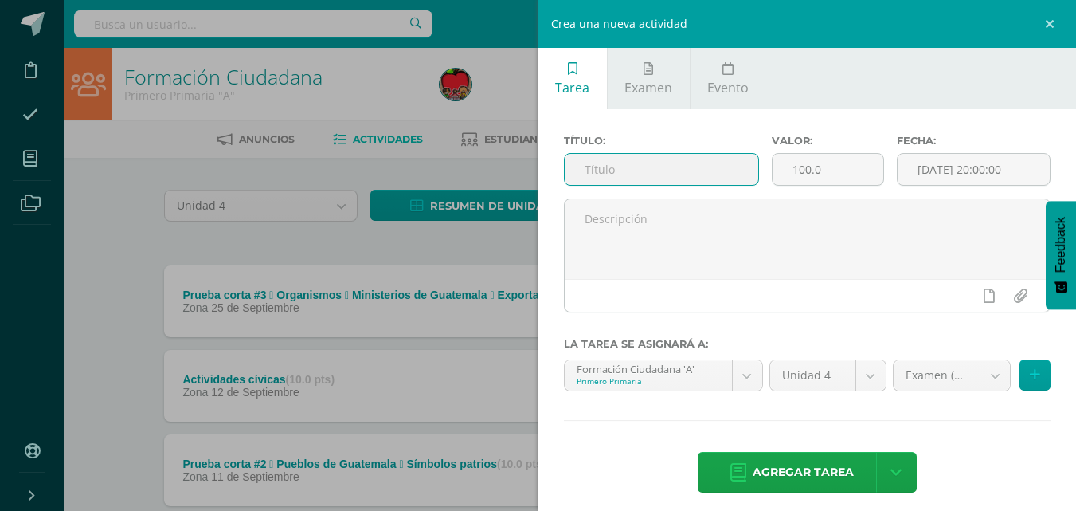
click at [624, 165] on input "text" at bounding box center [662, 169] width 194 height 31
type input "EXAMEN DE FORMACIÓN CIU"
drag, startPoint x: 787, startPoint y: 170, endPoint x: 835, endPoint y: 171, distance: 48.6
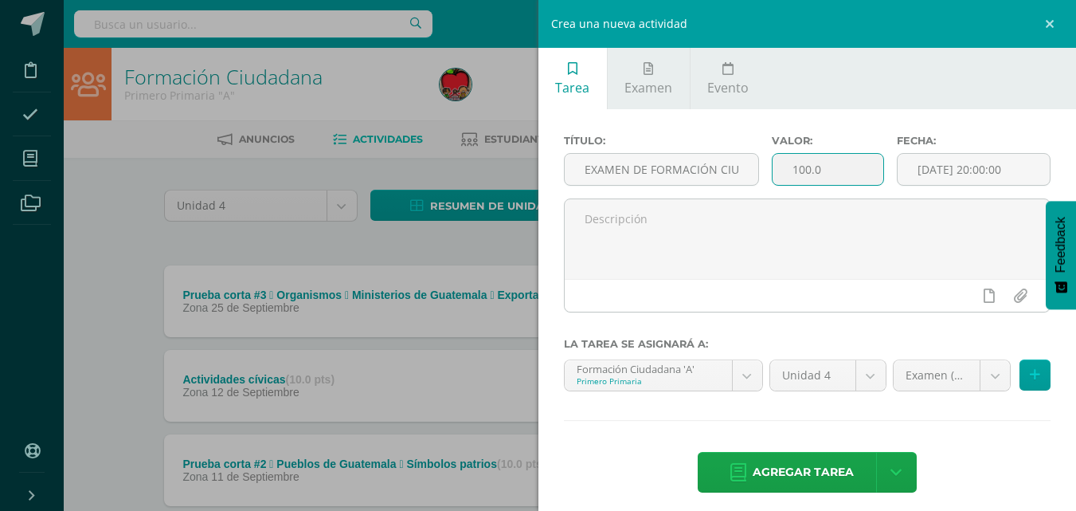
click at [835, 171] on input "100.0" at bounding box center [828, 169] width 111 height 31
type input "50"
click at [825, 481] on span "Agregar tarea" at bounding box center [803, 471] width 101 height 39
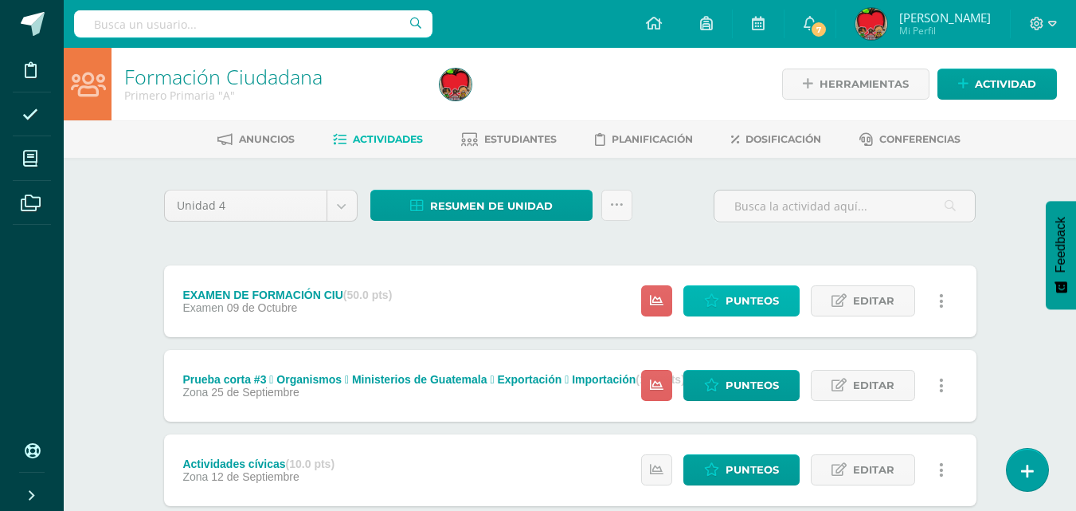
click at [715, 299] on icon at bounding box center [711, 301] width 15 height 14
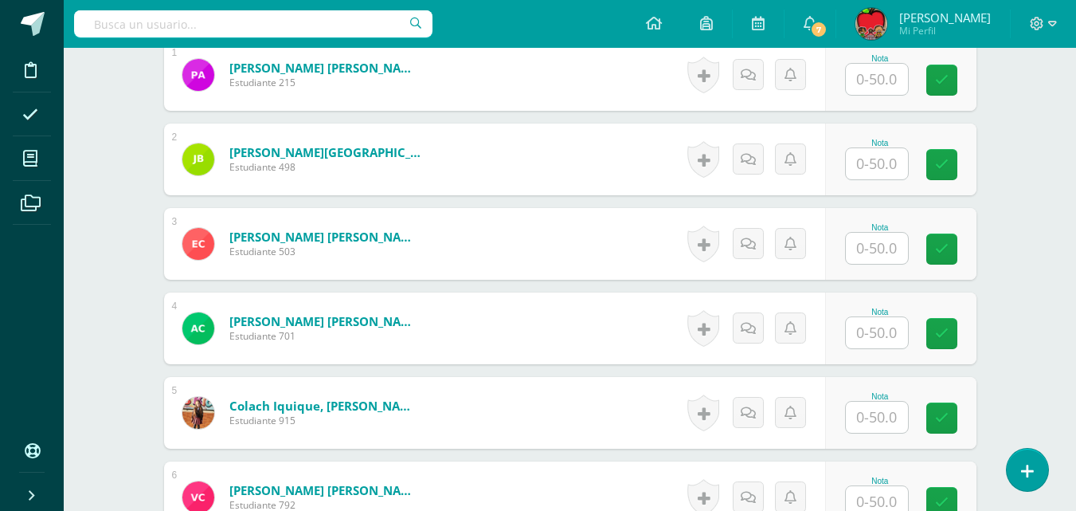
scroll to position [505, 0]
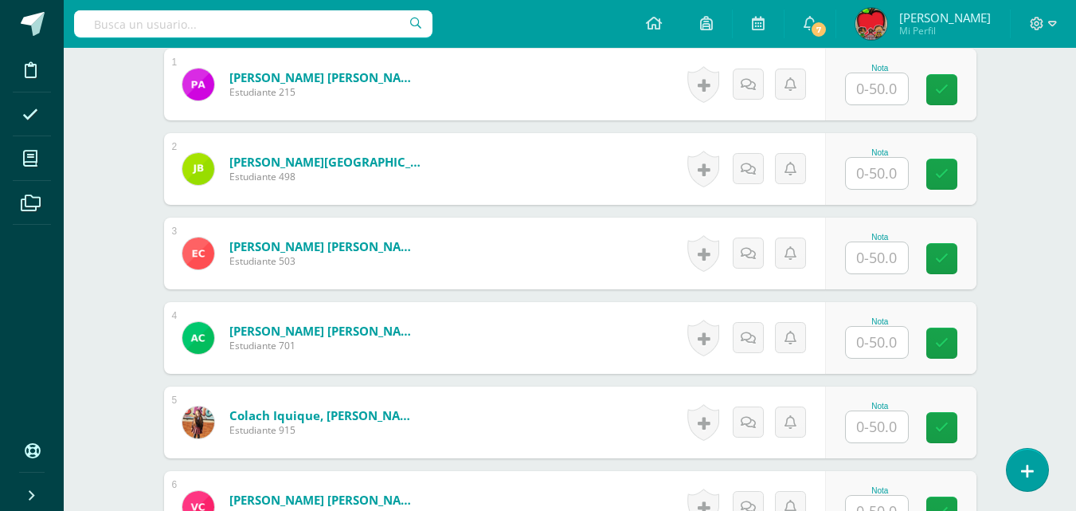
click at [867, 88] on input "text" at bounding box center [877, 88] width 62 height 31
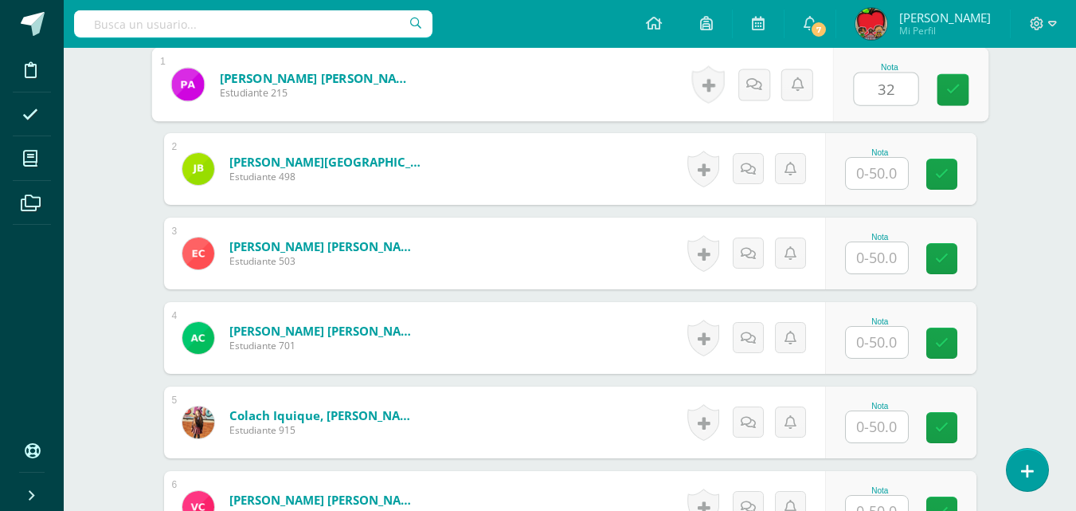
type input "32"
click at [880, 175] on input "text" at bounding box center [877, 173] width 62 height 31
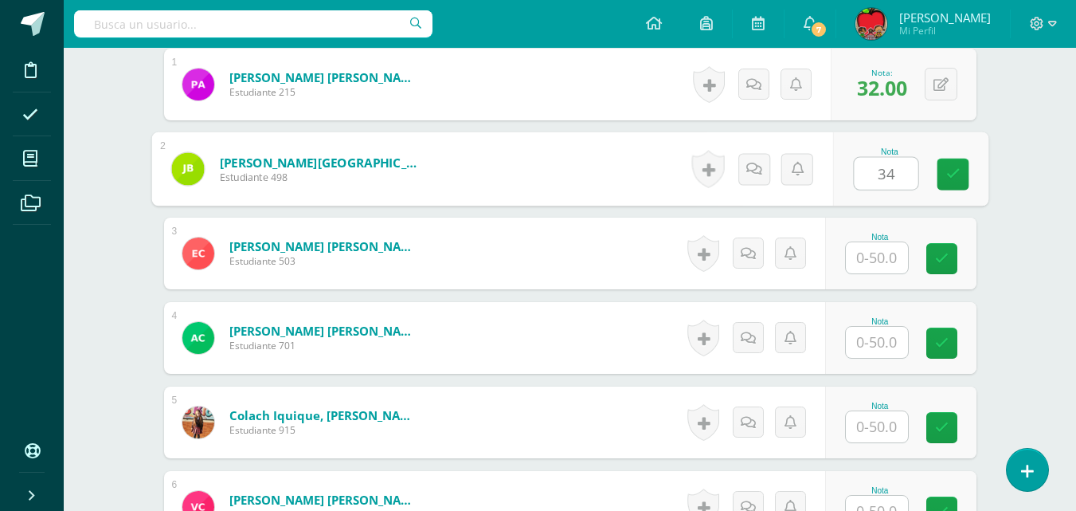
type input "34"
click at [880, 256] on input "text" at bounding box center [877, 257] width 62 height 31
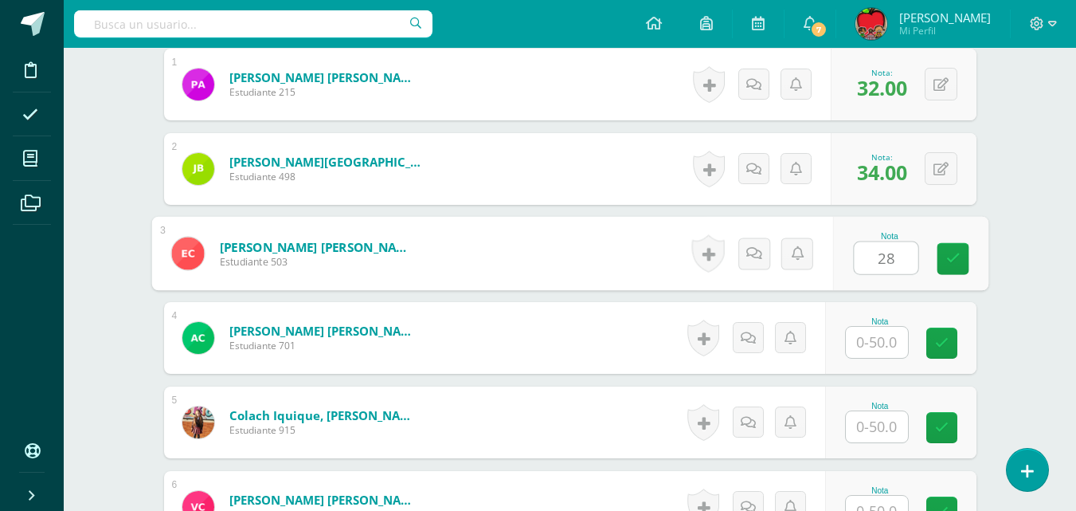
type input "28"
click at [884, 344] on input "text" at bounding box center [877, 342] width 62 height 31
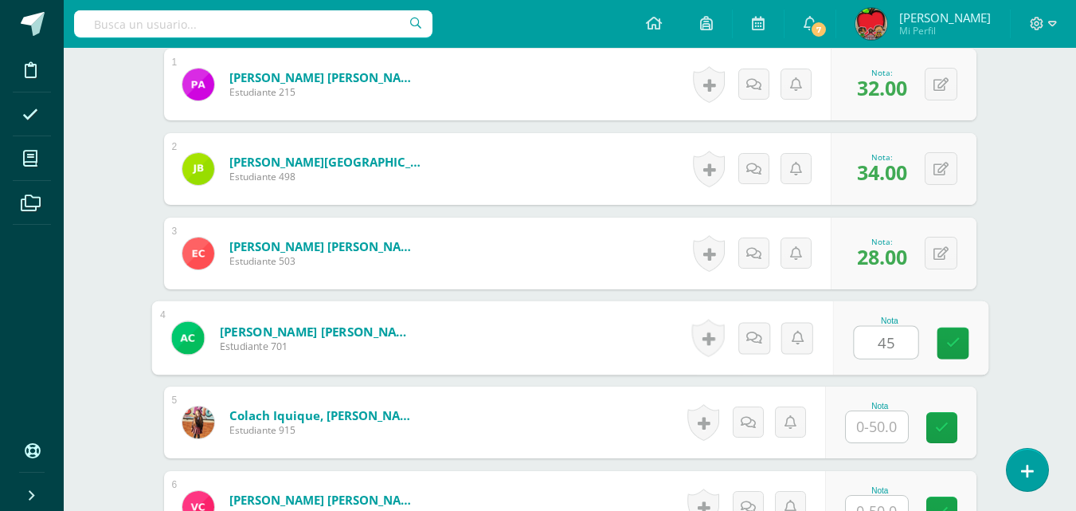
type input "45"
click at [885, 425] on input "text" at bounding box center [877, 426] width 62 height 31
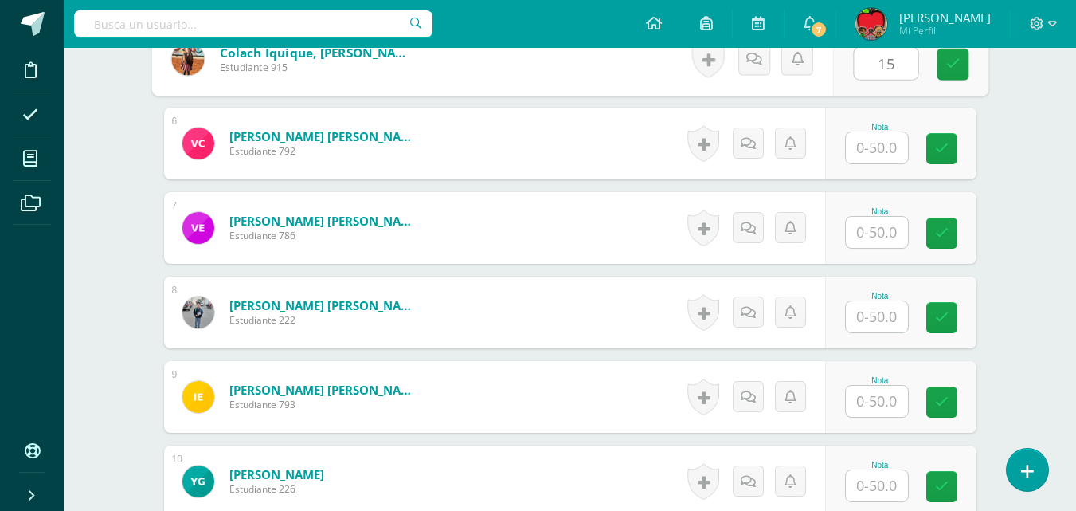
scroll to position [873, 0]
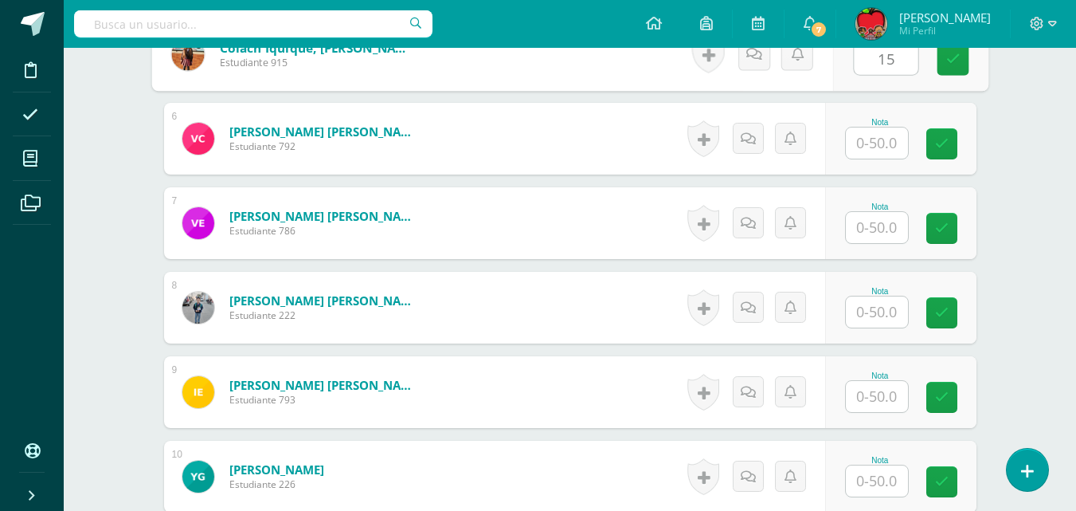
type input "15"
click at [885, 146] on input "text" at bounding box center [877, 142] width 62 height 31
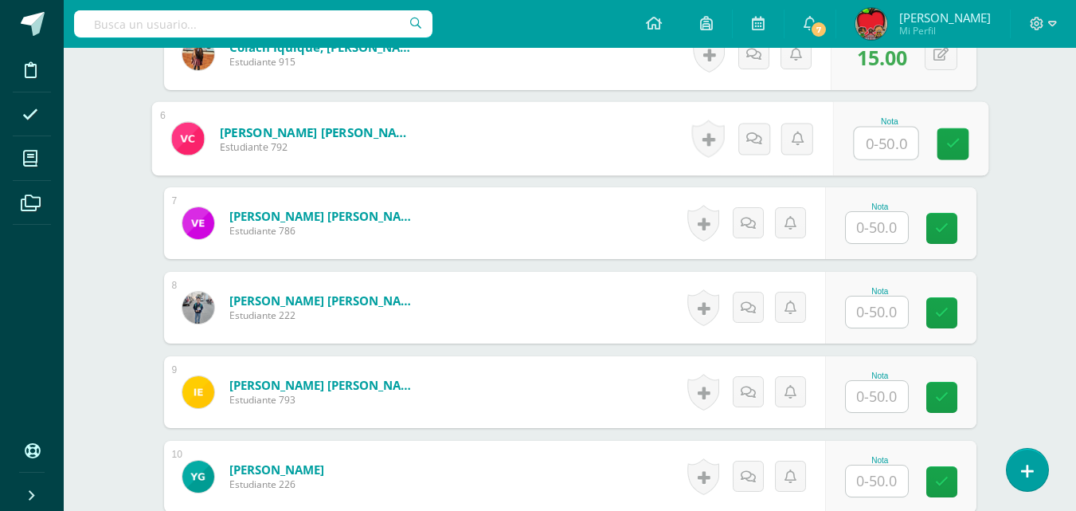
click at [885, 146] on input "text" at bounding box center [886, 143] width 64 height 32
type input "25"
click at [888, 229] on input "text" at bounding box center [877, 227] width 62 height 31
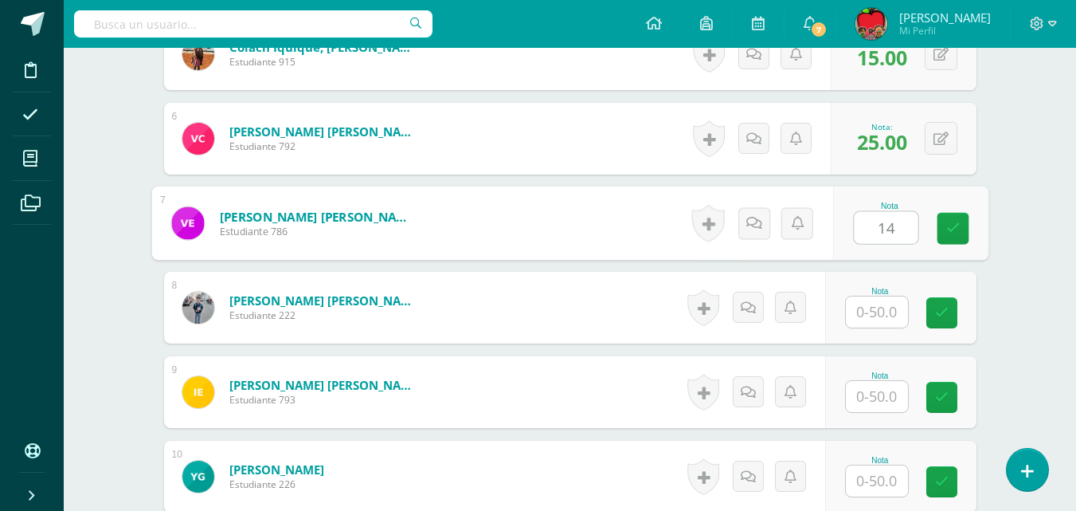
type input "14"
click at [882, 319] on input "text" at bounding box center [877, 311] width 62 height 31
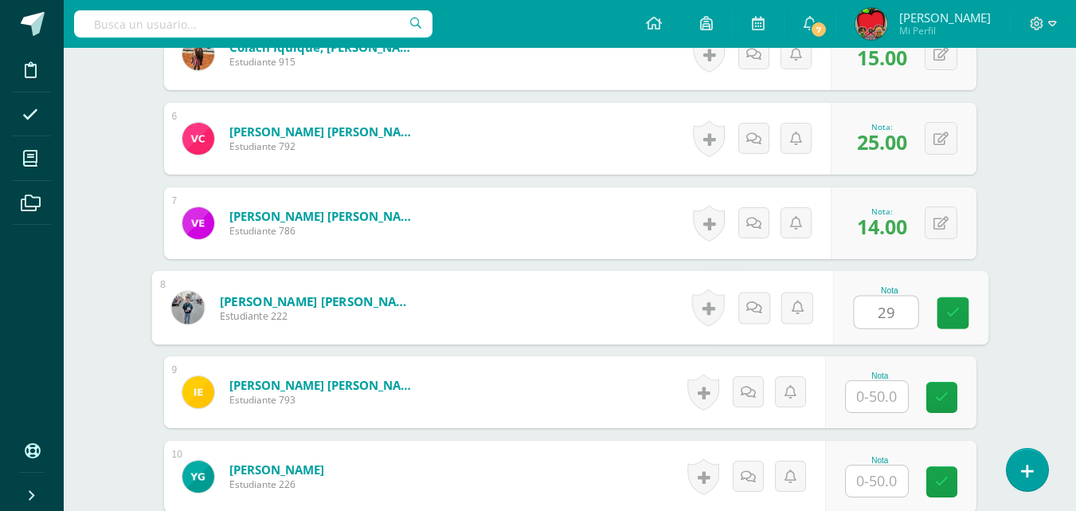
type input "29"
click at [878, 398] on input "text" at bounding box center [877, 396] width 62 height 31
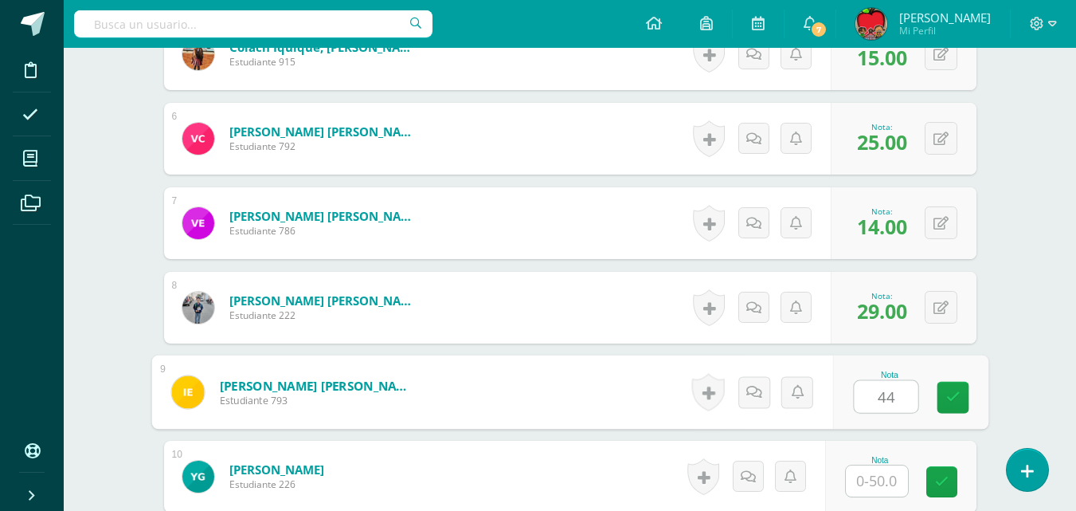
type input "44"
click at [882, 480] on input "text" at bounding box center [877, 480] width 62 height 31
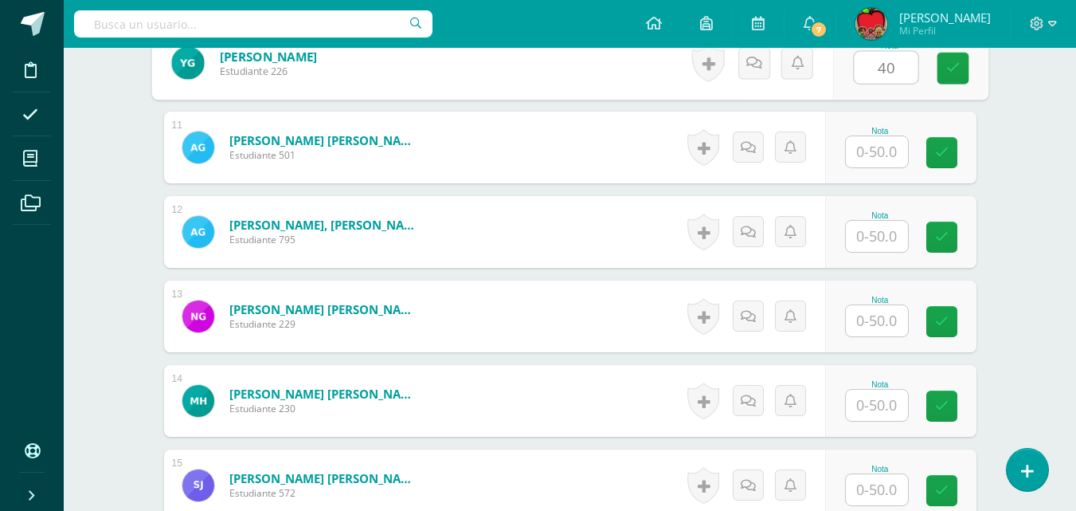
scroll to position [1291, 0]
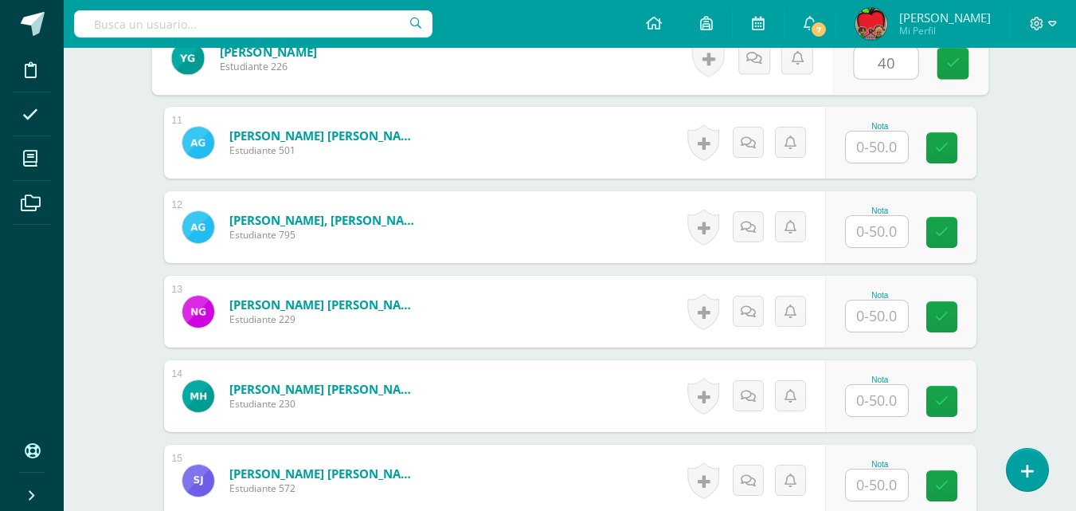
type input "40"
click at [868, 150] on input "text" at bounding box center [877, 146] width 62 height 31
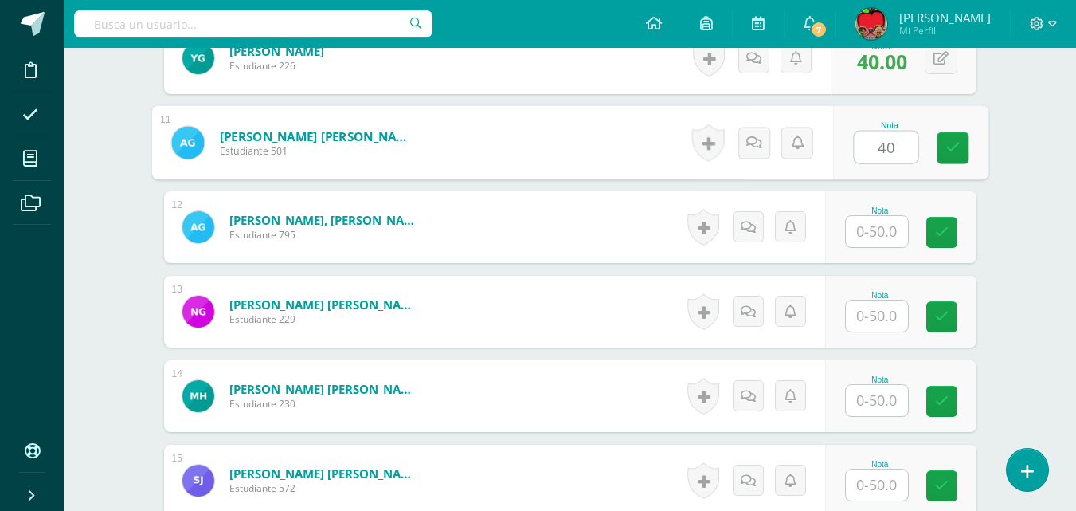
type input "40"
click at [875, 225] on input "text" at bounding box center [877, 231] width 62 height 31
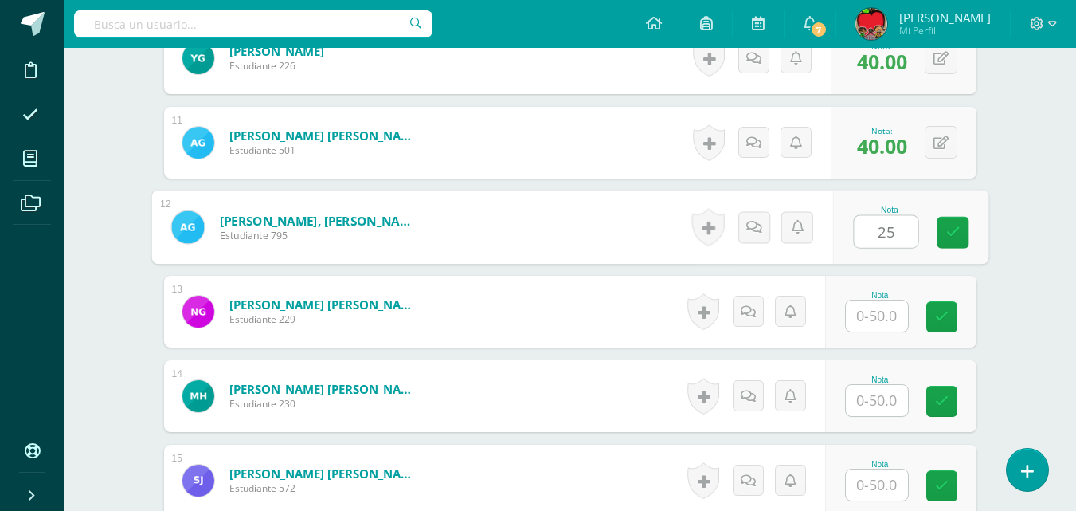
type input "25"
click at [872, 315] on input "text" at bounding box center [877, 315] width 62 height 31
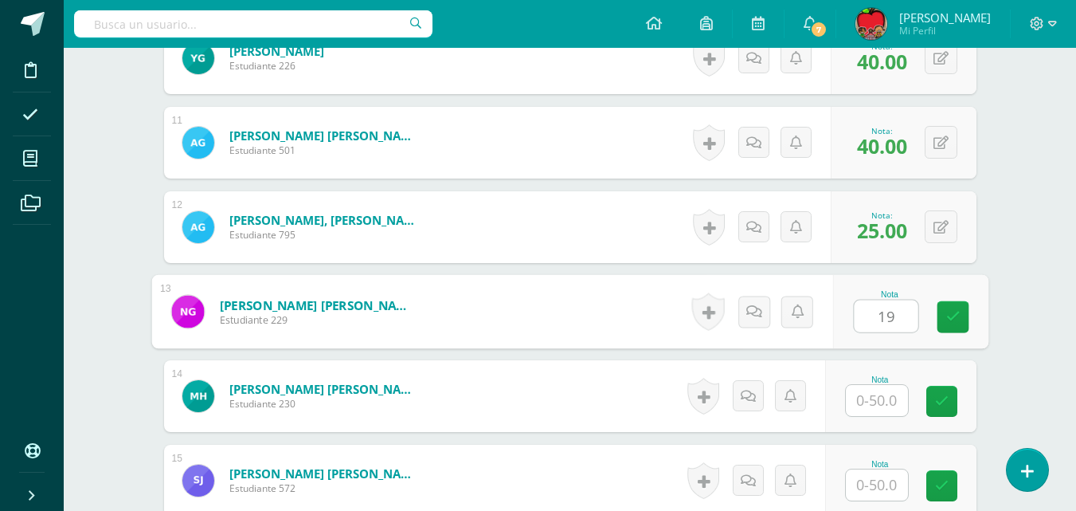
type input "19"
click at [878, 398] on input "text" at bounding box center [877, 400] width 62 height 31
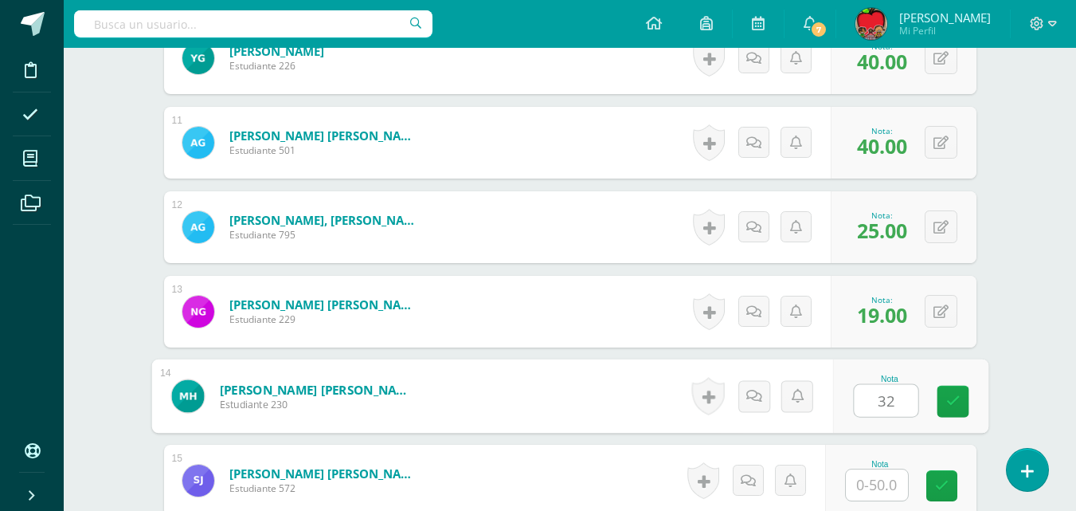
type input "32"
click at [878, 482] on input "text" at bounding box center [877, 484] width 62 height 31
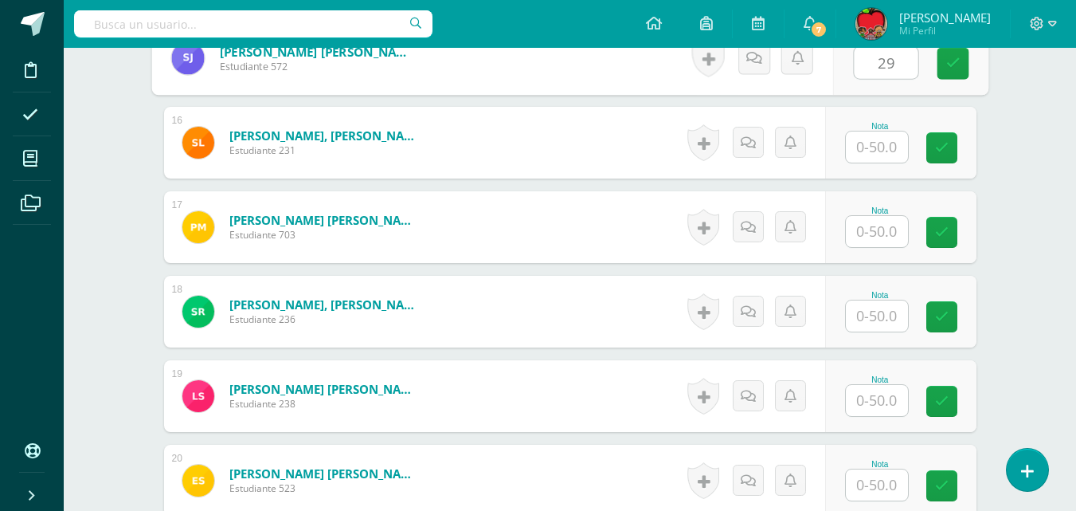
scroll to position [1718, 0]
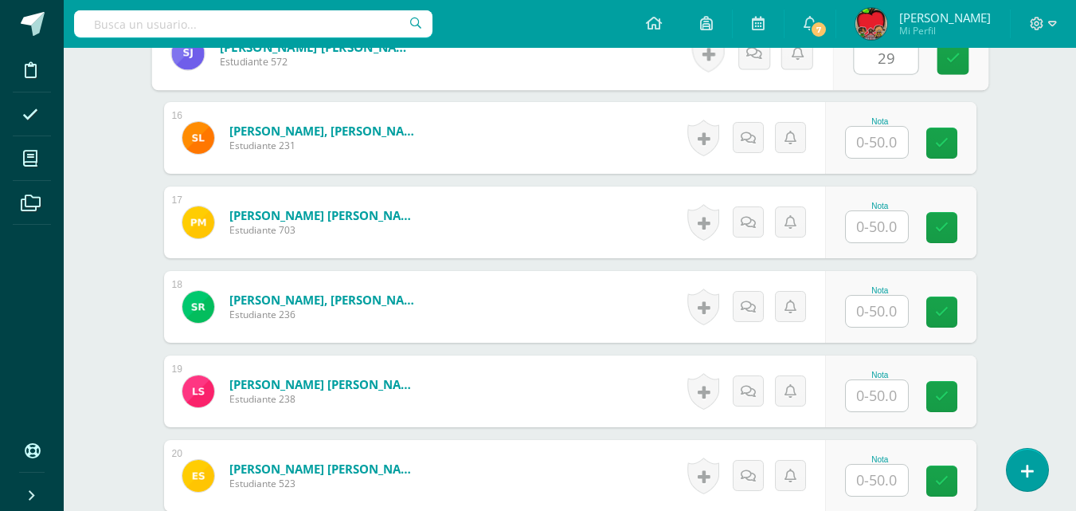
type input "29"
click at [879, 139] on input "text" at bounding box center [877, 142] width 62 height 31
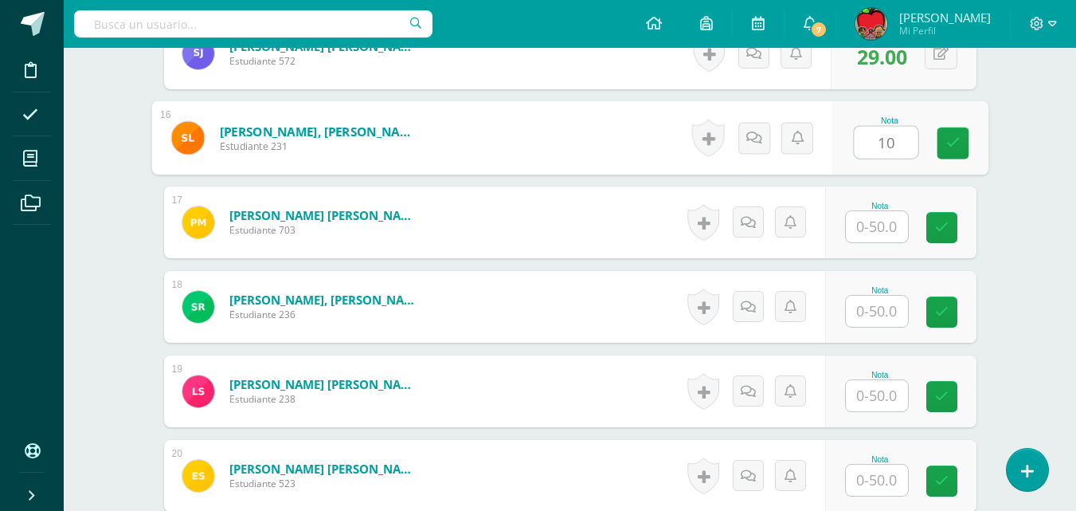
type input "10"
click at [881, 221] on input "text" at bounding box center [877, 226] width 62 height 31
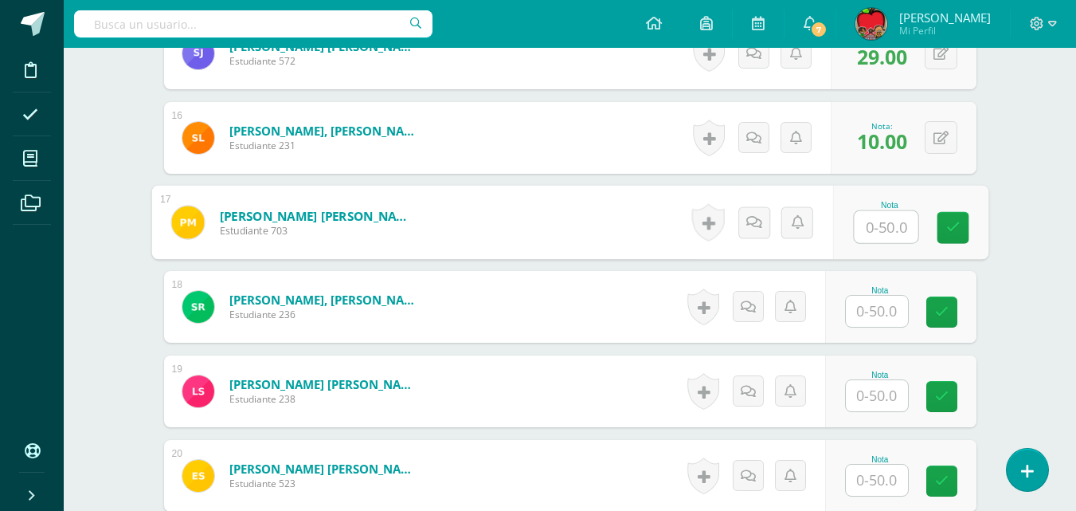
click at [878, 222] on input "text" at bounding box center [886, 227] width 64 height 32
type input "38"
click at [879, 309] on input "text" at bounding box center [877, 310] width 62 height 31
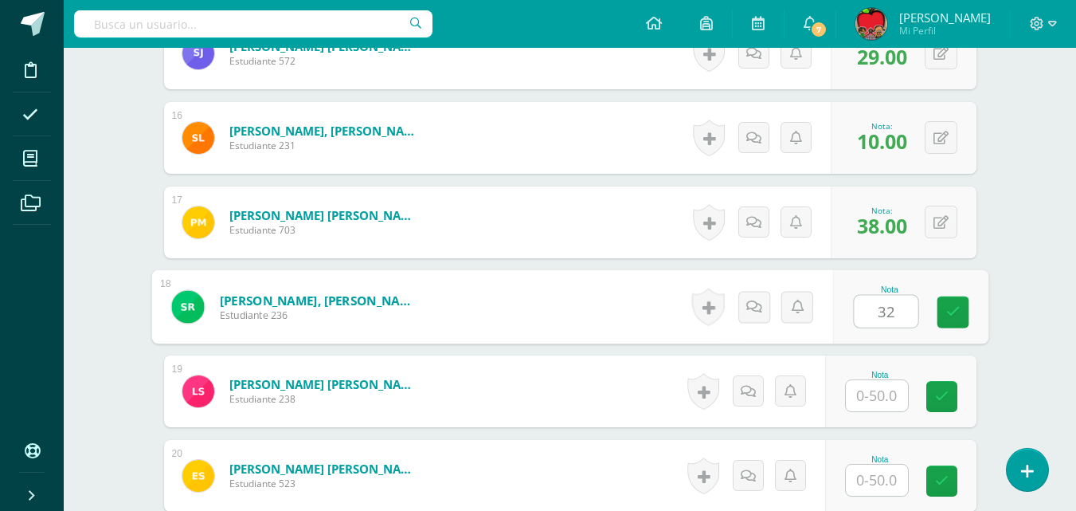
type input "32"
click at [882, 395] on input "text" at bounding box center [877, 395] width 62 height 31
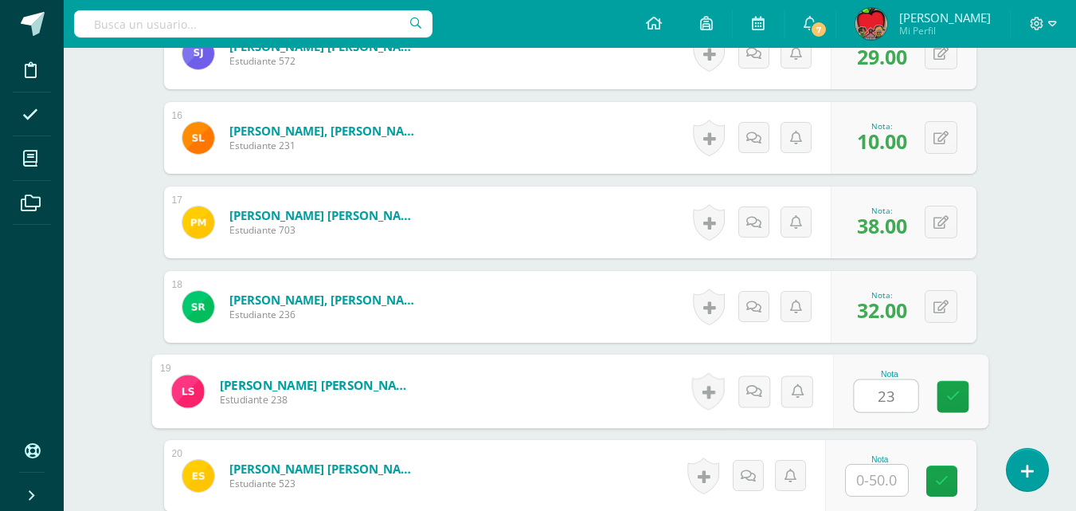
type input "23"
click at [884, 479] on input "text" at bounding box center [877, 479] width 62 height 31
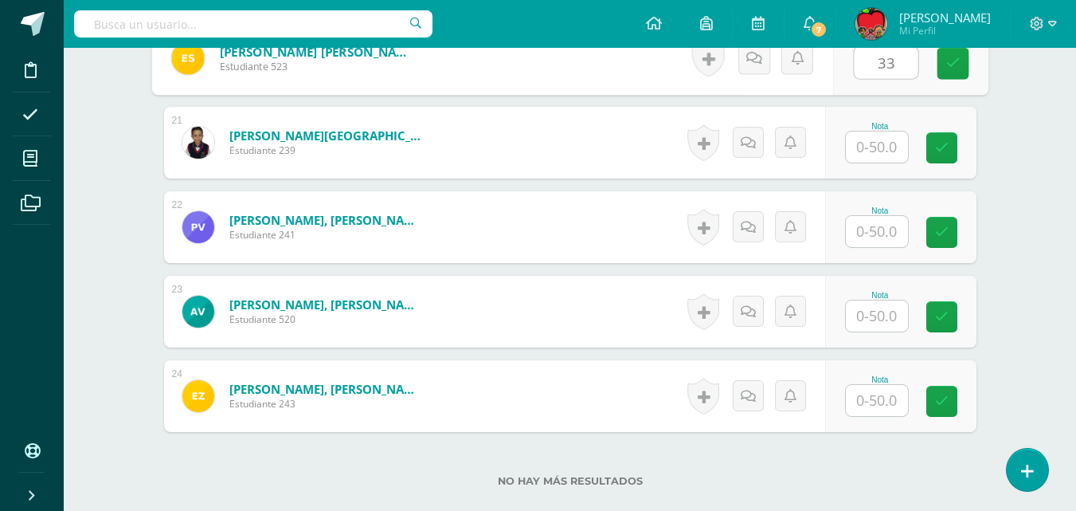
scroll to position [2140, 0]
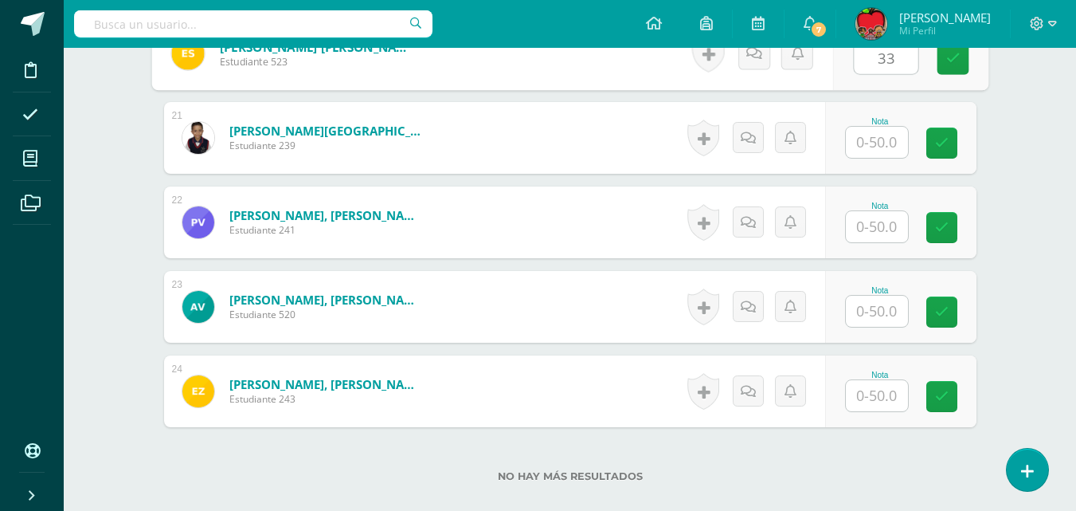
type input "33"
click at [871, 142] on input "text" at bounding box center [877, 142] width 62 height 31
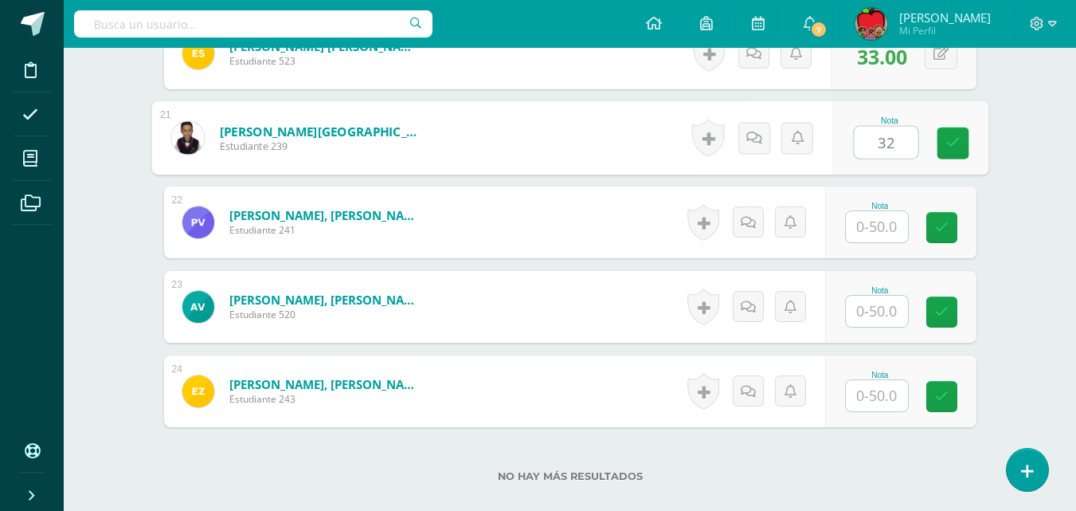
type input "32"
click at [880, 226] on input "text" at bounding box center [877, 226] width 62 height 31
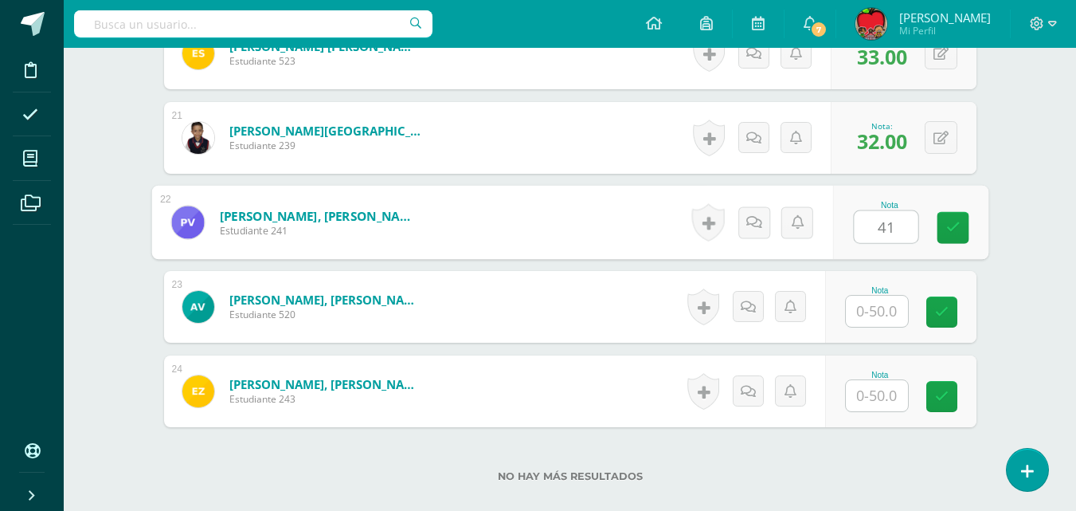
type input "41"
click at [879, 311] on input "text" at bounding box center [877, 310] width 62 height 31
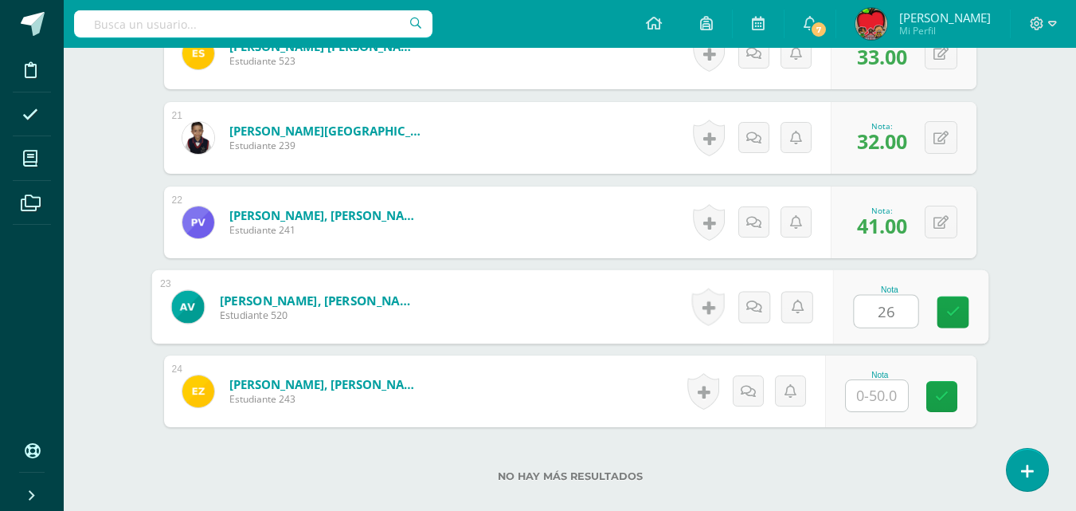
type input "26"
click at [878, 392] on input "text" at bounding box center [877, 395] width 62 height 31
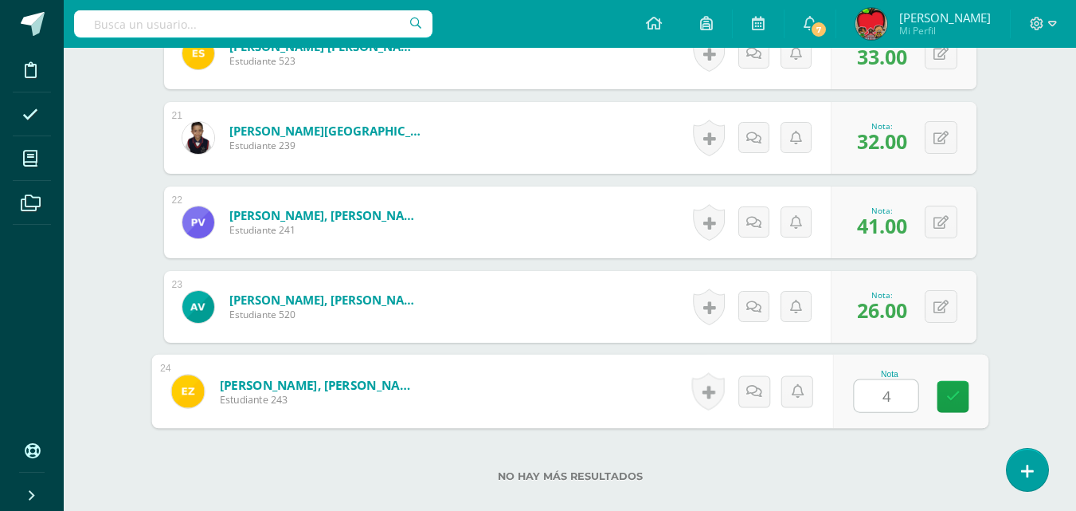
type input "44"
click at [954, 399] on icon at bounding box center [952, 396] width 14 height 14
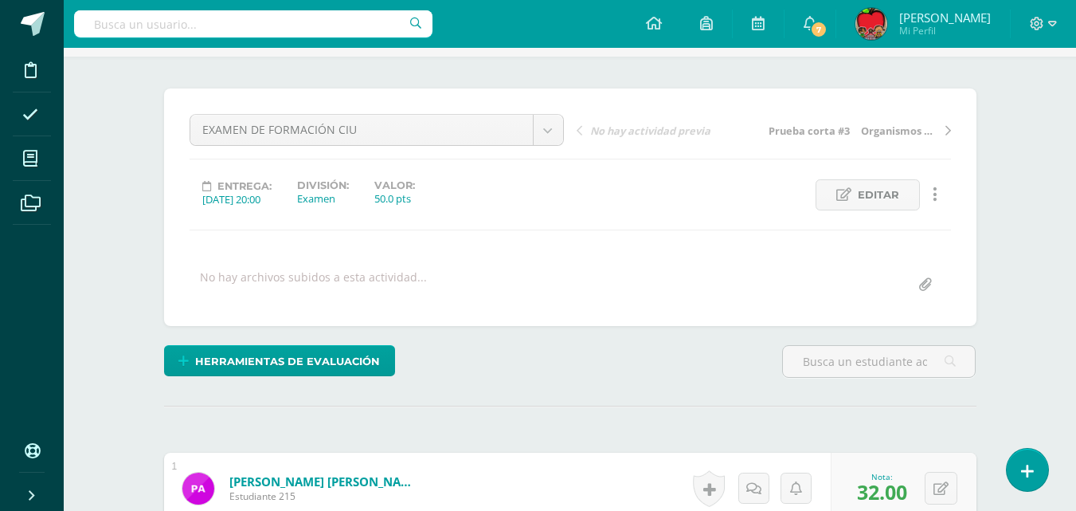
scroll to position [0, 0]
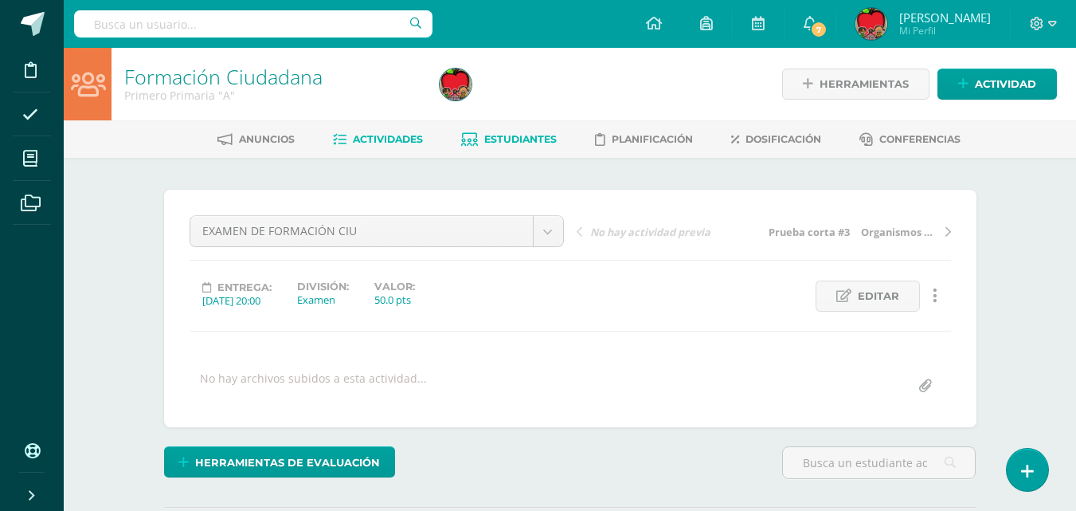
click at [511, 141] on span "Estudiantes" at bounding box center [520, 139] width 72 height 12
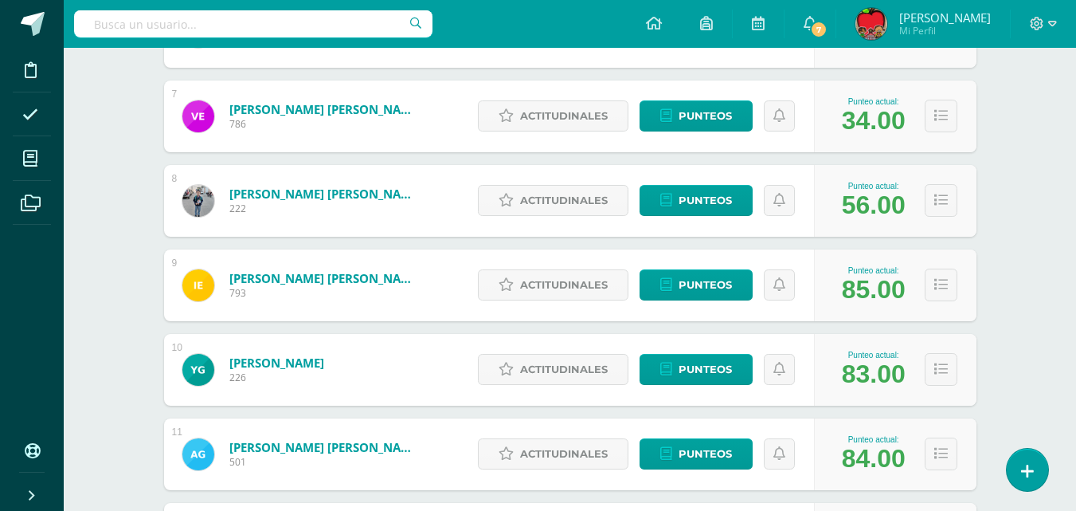
scroll to position [753, 0]
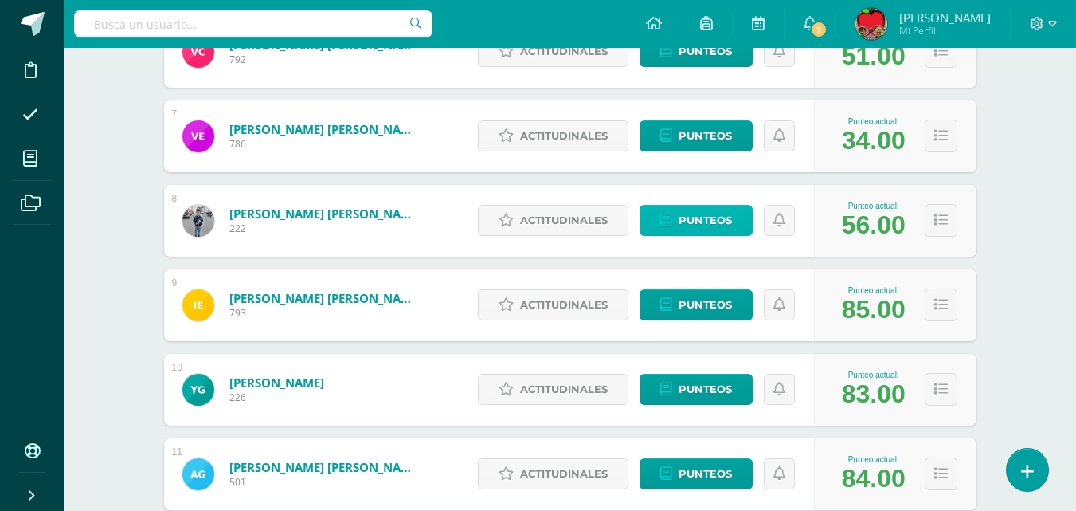
click at [709, 221] on span "Punteos" at bounding box center [705, 219] width 53 height 29
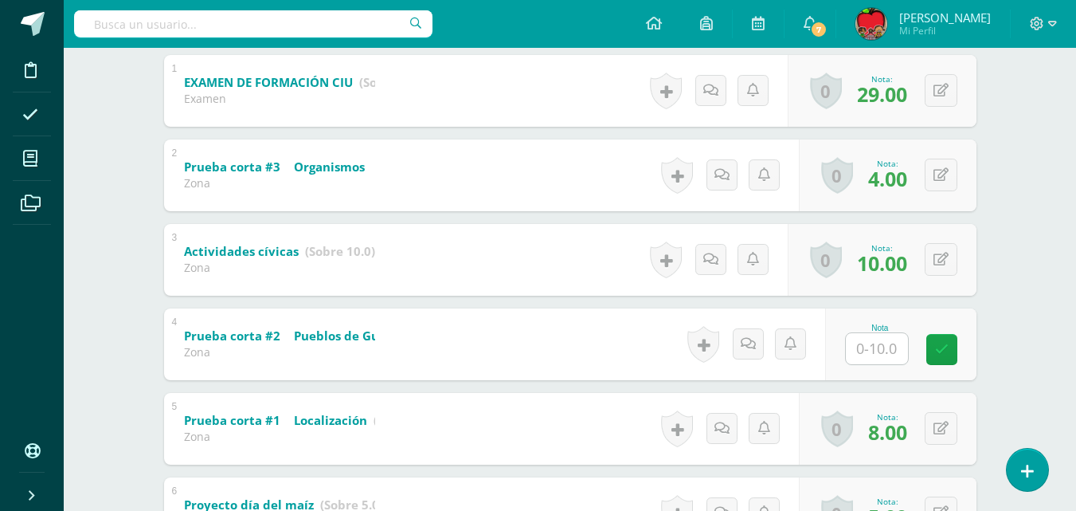
scroll to position [344, 0]
click at [880, 354] on input "text" at bounding box center [877, 346] width 62 height 31
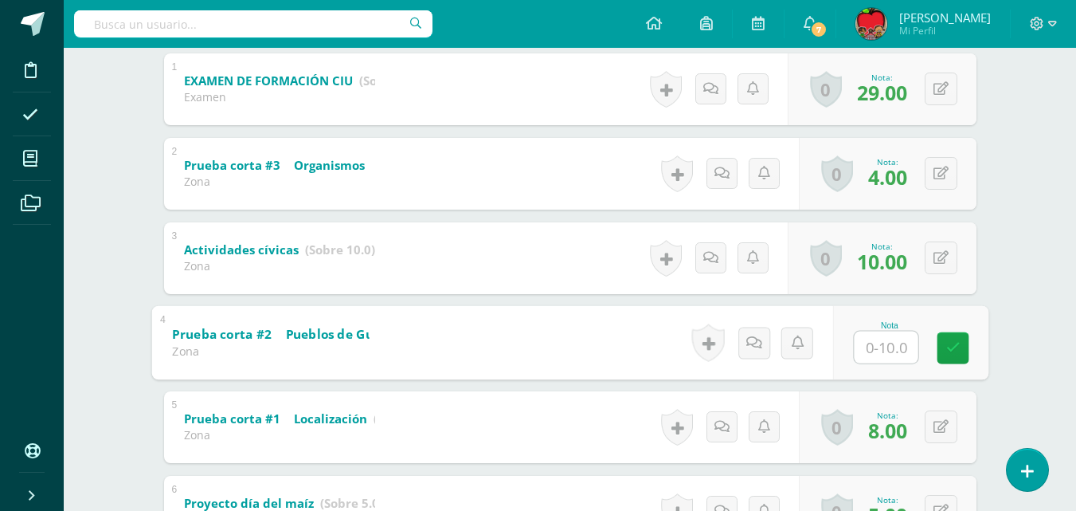
type input "1"
click at [957, 349] on icon at bounding box center [952, 348] width 14 height 14
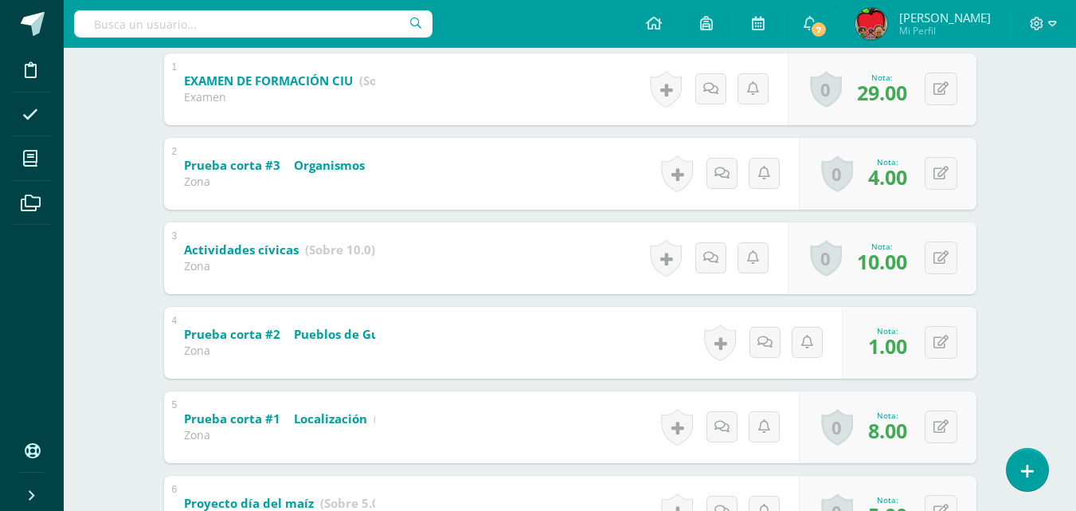
scroll to position [0, 0]
